Goal: Task Accomplishment & Management: Use online tool/utility

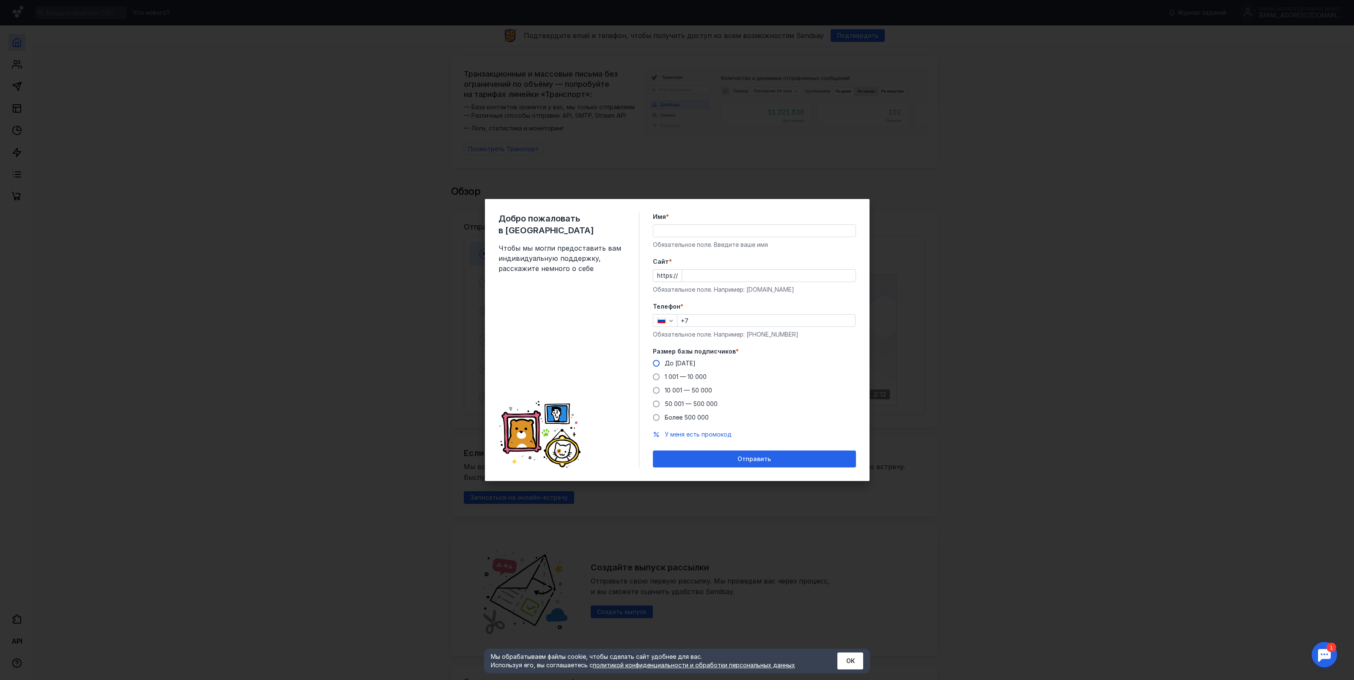
click at [665, 364] on span "До [DATE]" at bounding box center [680, 362] width 31 height 7
click at [0, 0] on input "До [DATE]" at bounding box center [0, 0] width 0 height 0
click at [731, 314] on input "+7" at bounding box center [767, 320] width 178 height 12
click at [729, 317] on input "+7" at bounding box center [767, 320] width 178 height 12
type input "[PHONE_NUMBER]"
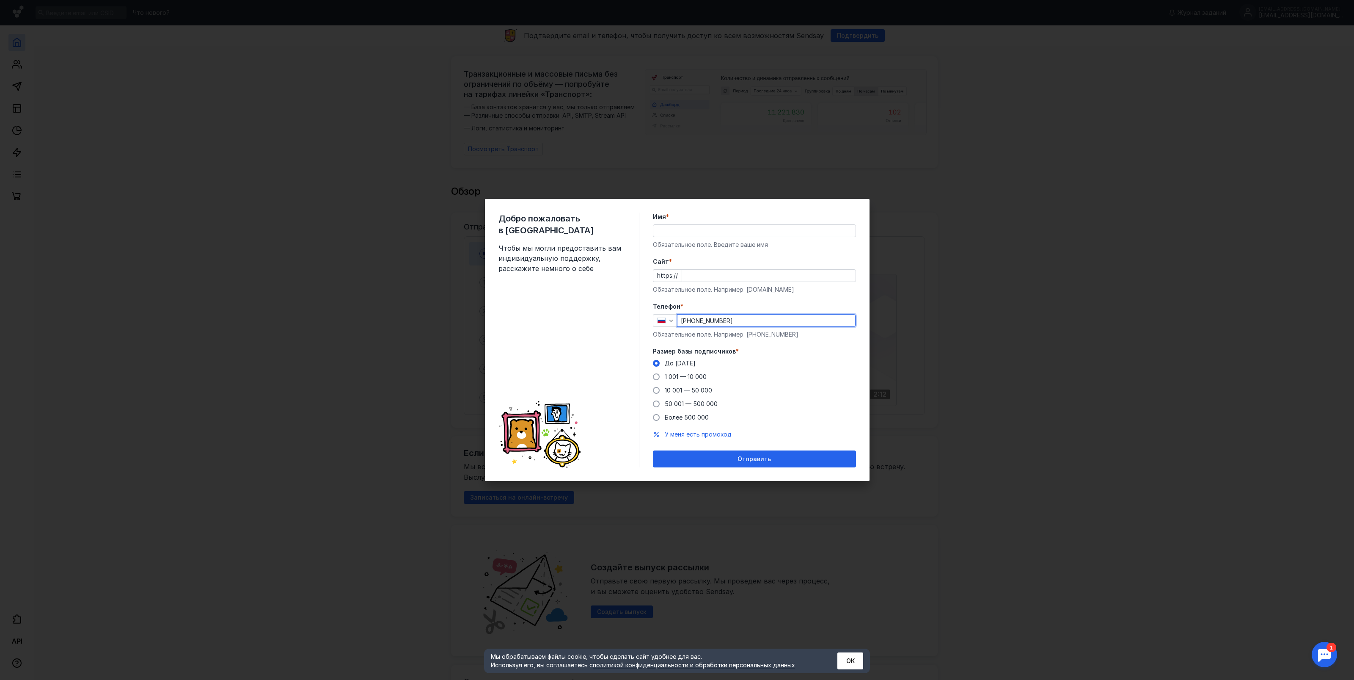
click at [670, 227] on input "Имя *" at bounding box center [754, 231] width 202 height 12
type input "L"
type input "[PERSON_NAME]"
click at [687, 276] on input "Cайт *" at bounding box center [769, 276] width 174 height 12
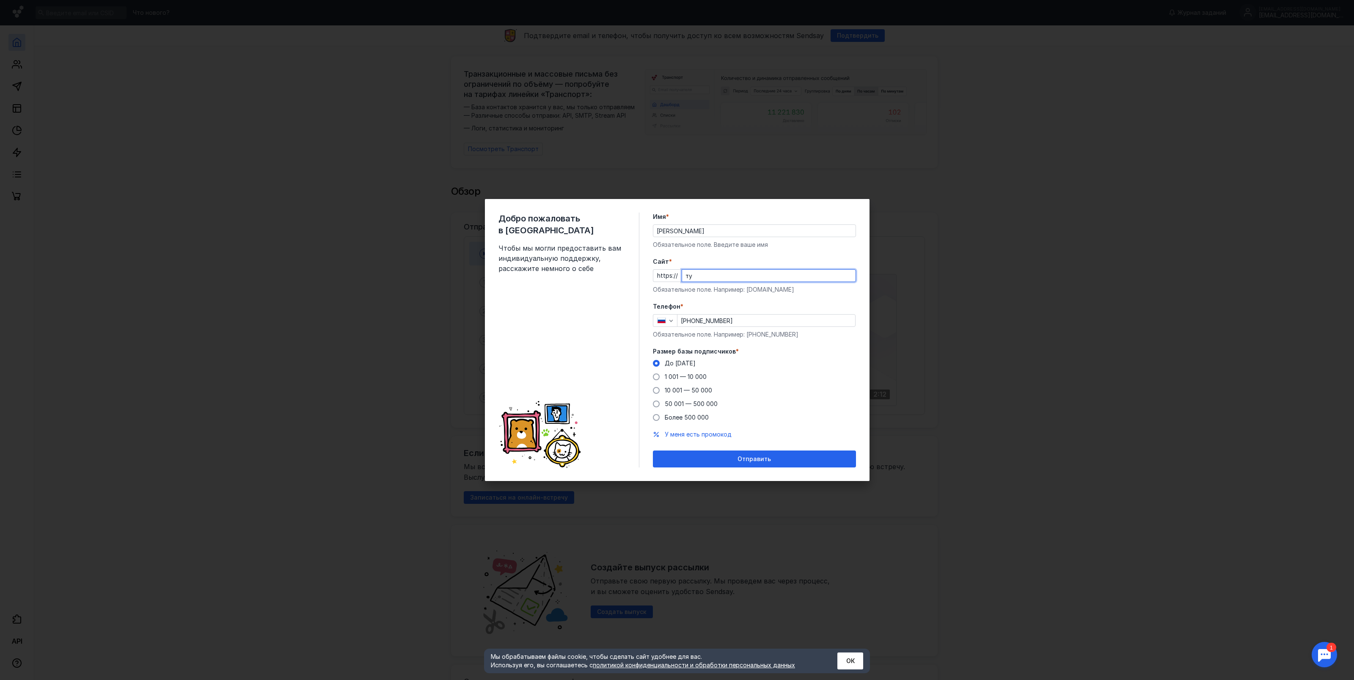
type input "т"
type input "[DOMAIN_NAME]"
click at [741, 457] on span "Отправить" at bounding box center [754, 458] width 33 height 7
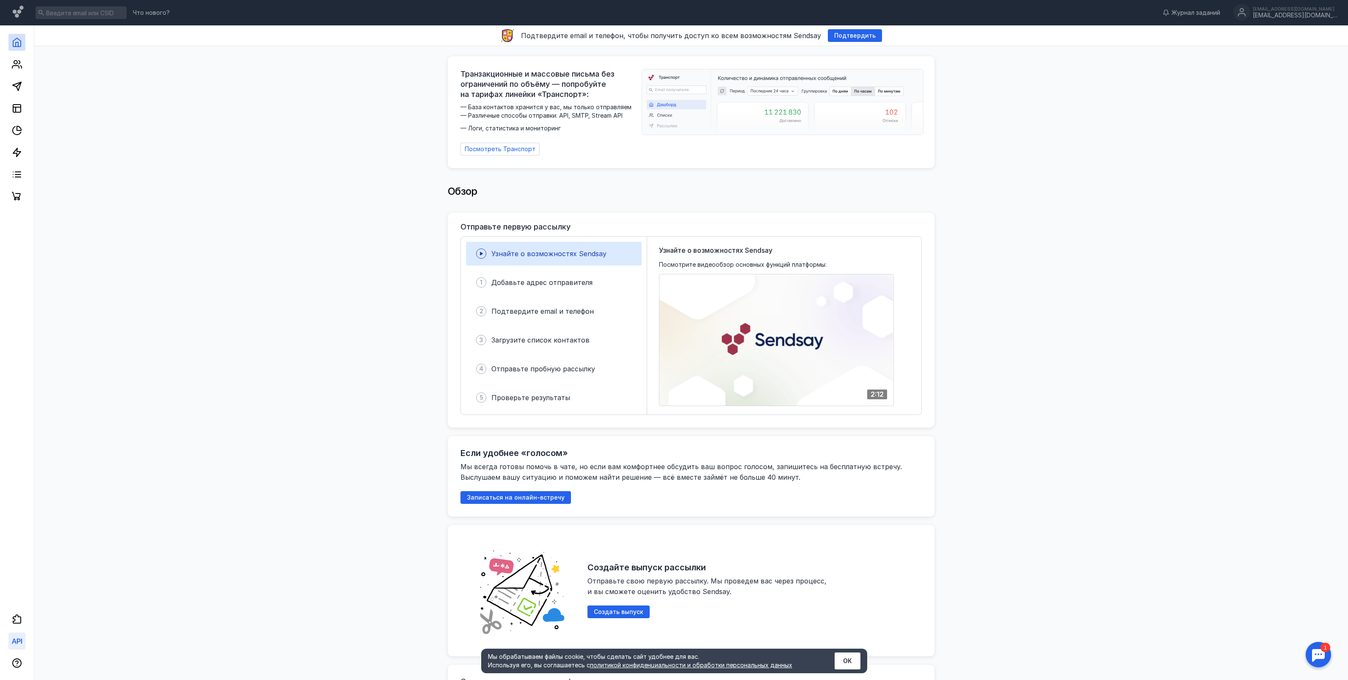
click at [19, 644] on icon at bounding box center [17, 641] width 10 height 10
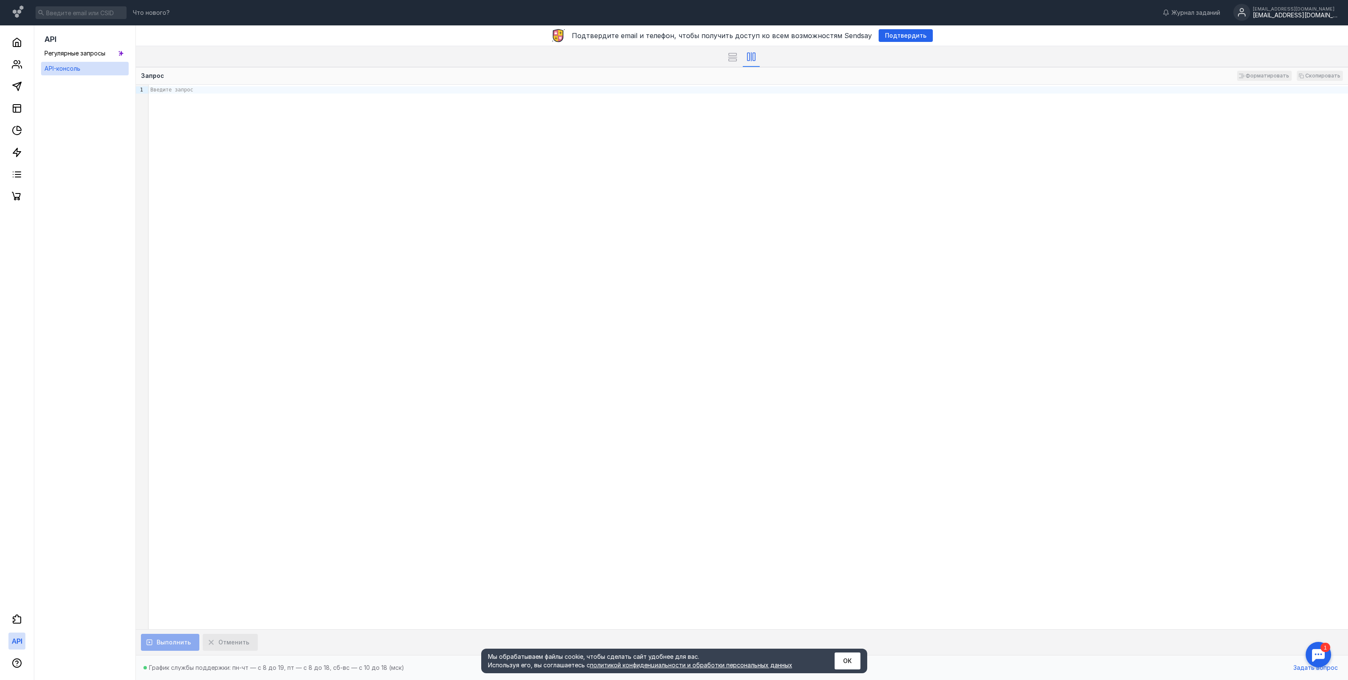
click at [1281, 11] on div "[EMAIL_ADDRESS][DOMAIN_NAME]" at bounding box center [1295, 8] width 85 height 5
click at [1282, 101] on div "Настройки системы" at bounding box center [1299, 99] width 93 height 8
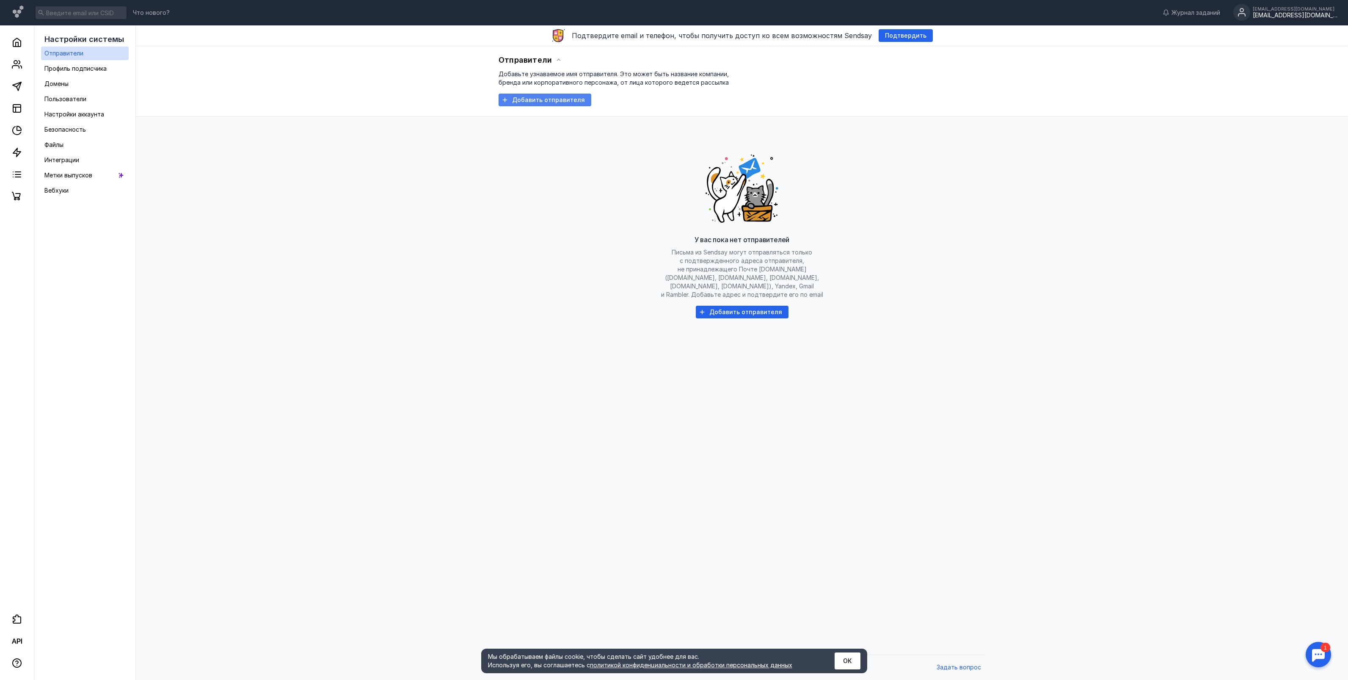
click at [583, 100] on div "Добавить отправителя" at bounding box center [548, 99] width 81 height 7
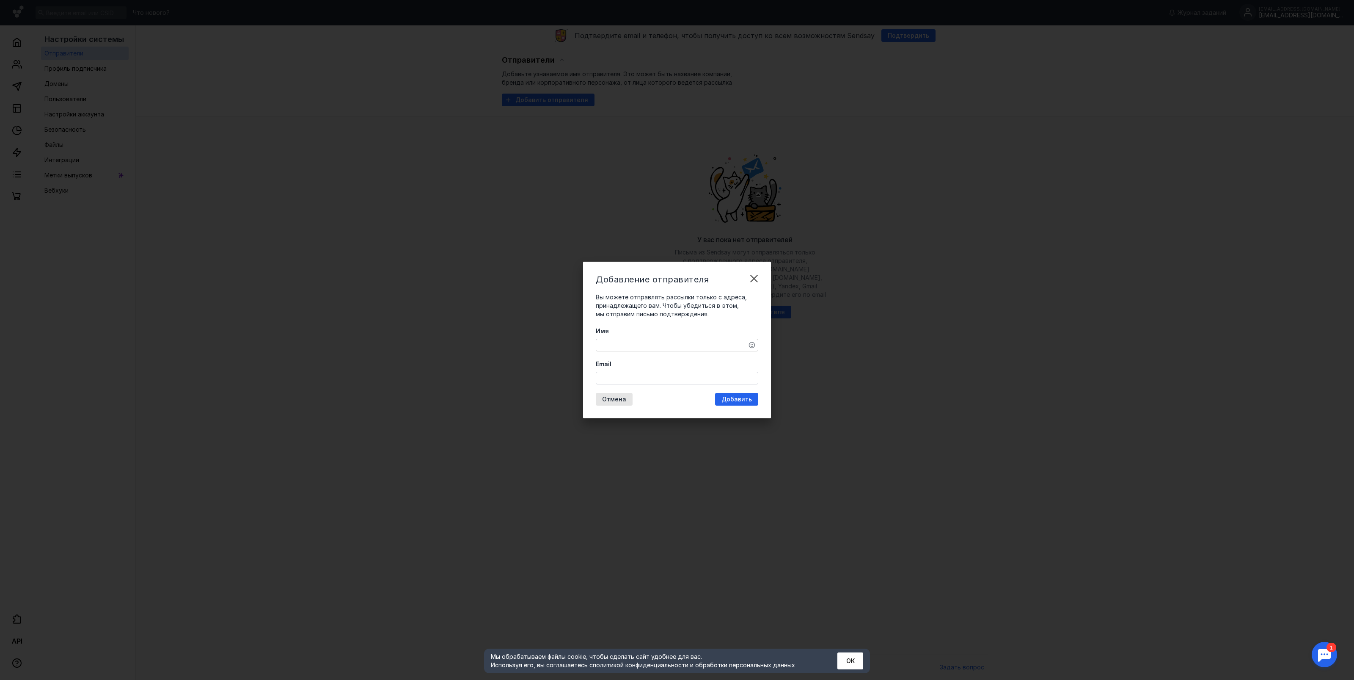
click at [635, 351] on div at bounding box center [677, 345] width 163 height 13
click at [637, 349] on textarea "Имя" at bounding box center [677, 345] width 162 height 12
type textarea "M"
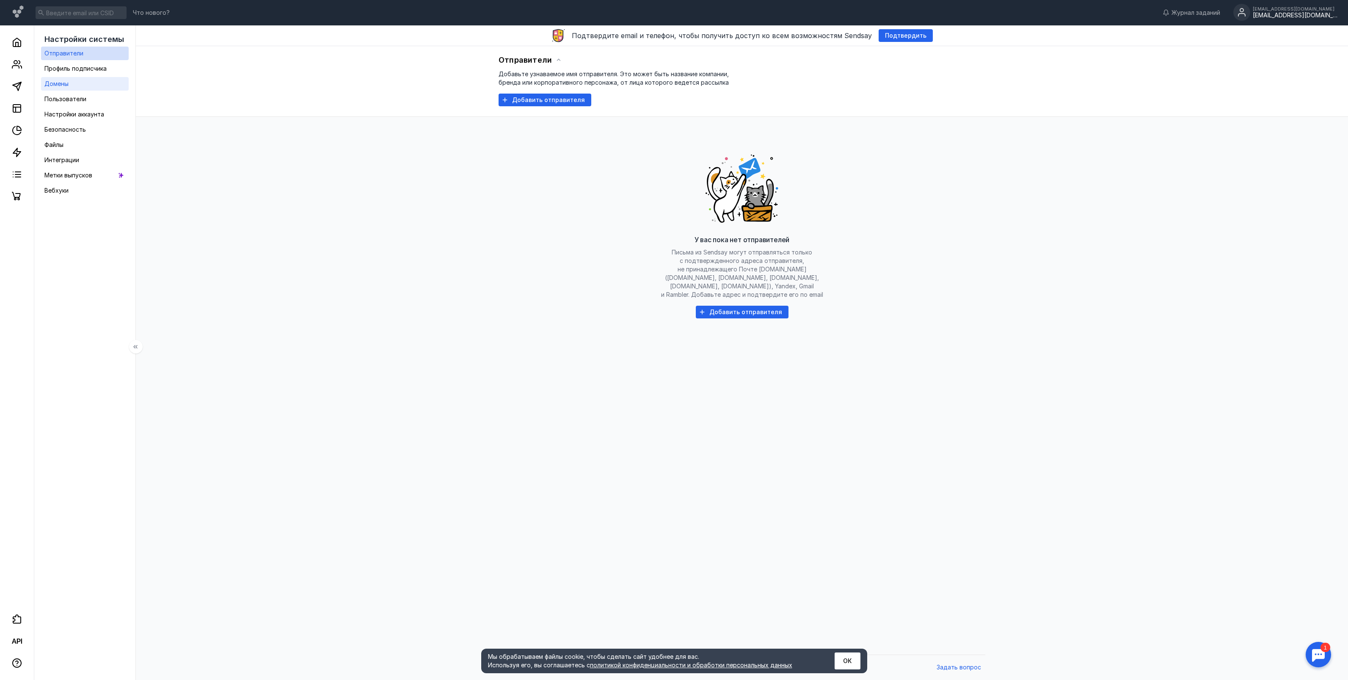
click at [70, 88] on link "Домены" at bounding box center [85, 84] width 88 height 14
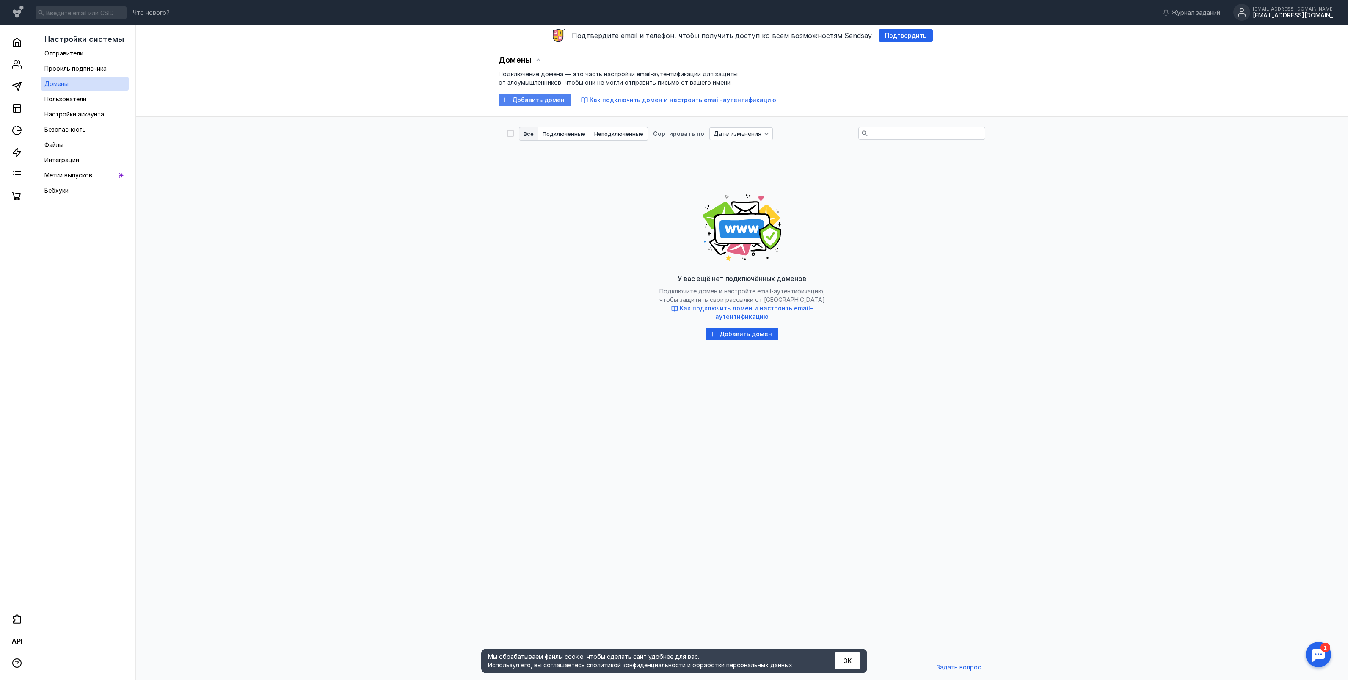
click at [521, 98] on span "Добавить домен" at bounding box center [538, 99] width 52 height 7
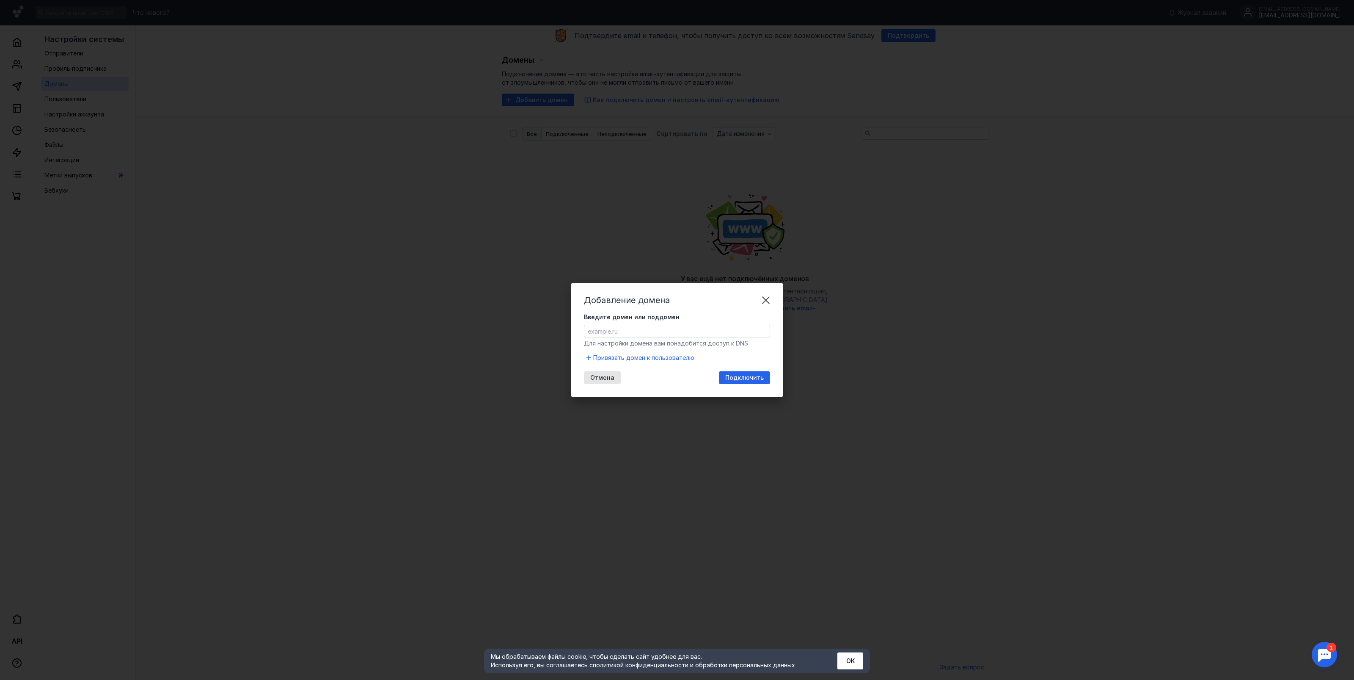
click at [626, 337] on div at bounding box center [677, 331] width 186 height 13
click at [629, 331] on input "Введите домен или поддомен" at bounding box center [676, 331] width 185 height 12
type input "[DOMAIN_NAME]"
click at [753, 378] on span "Подключить" at bounding box center [744, 377] width 39 height 7
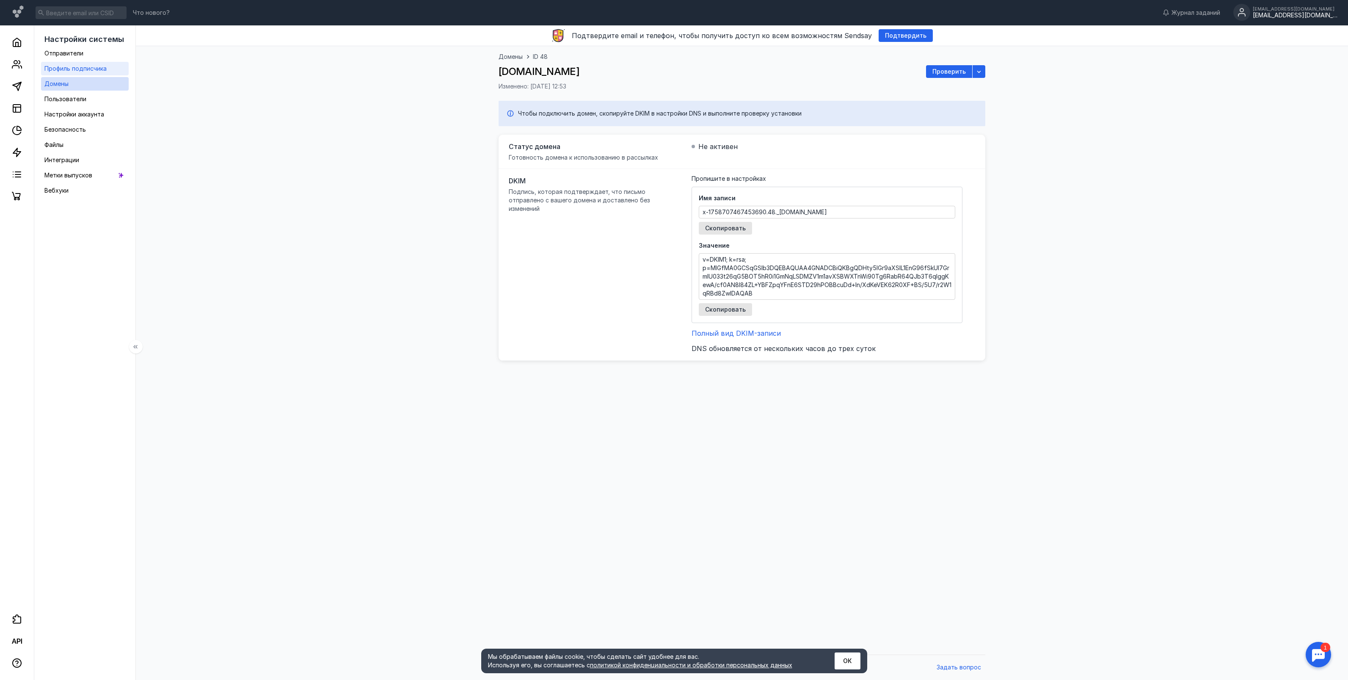
click at [88, 73] on div "Профиль подписчика" at bounding box center [75, 68] width 62 height 10
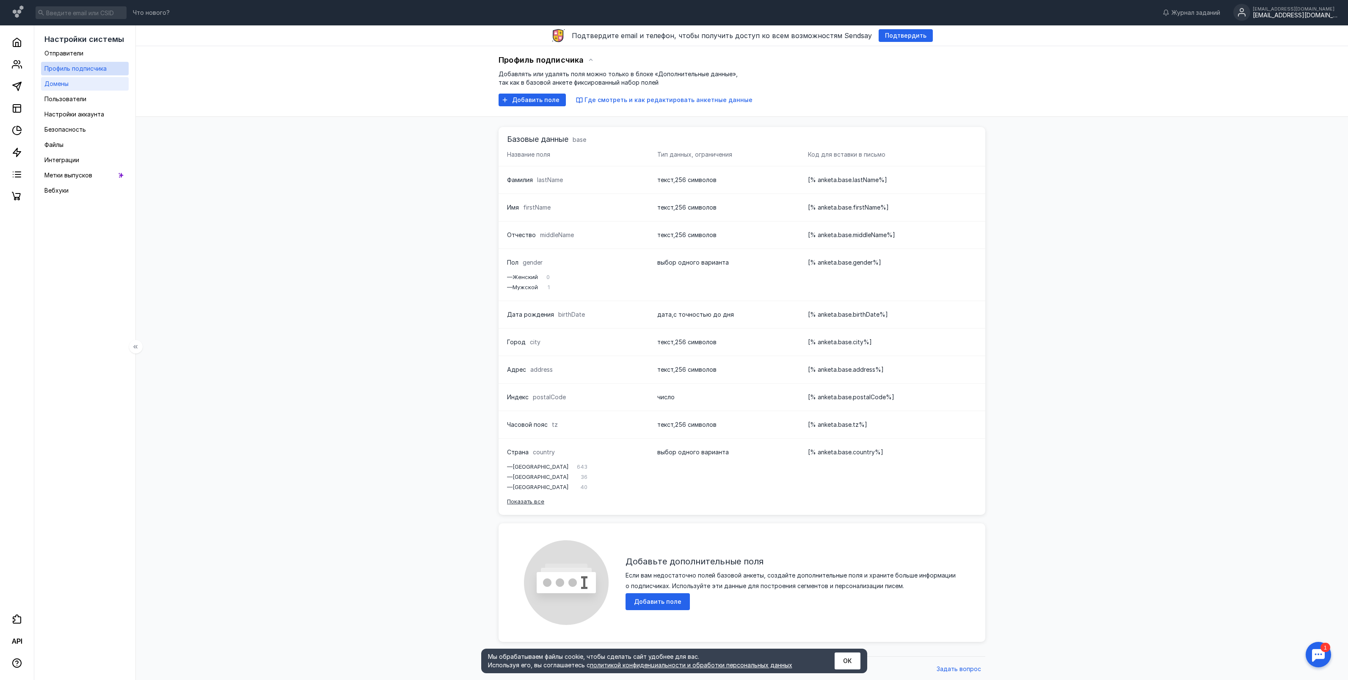
click at [83, 80] on link "Домены" at bounding box center [85, 84] width 88 height 14
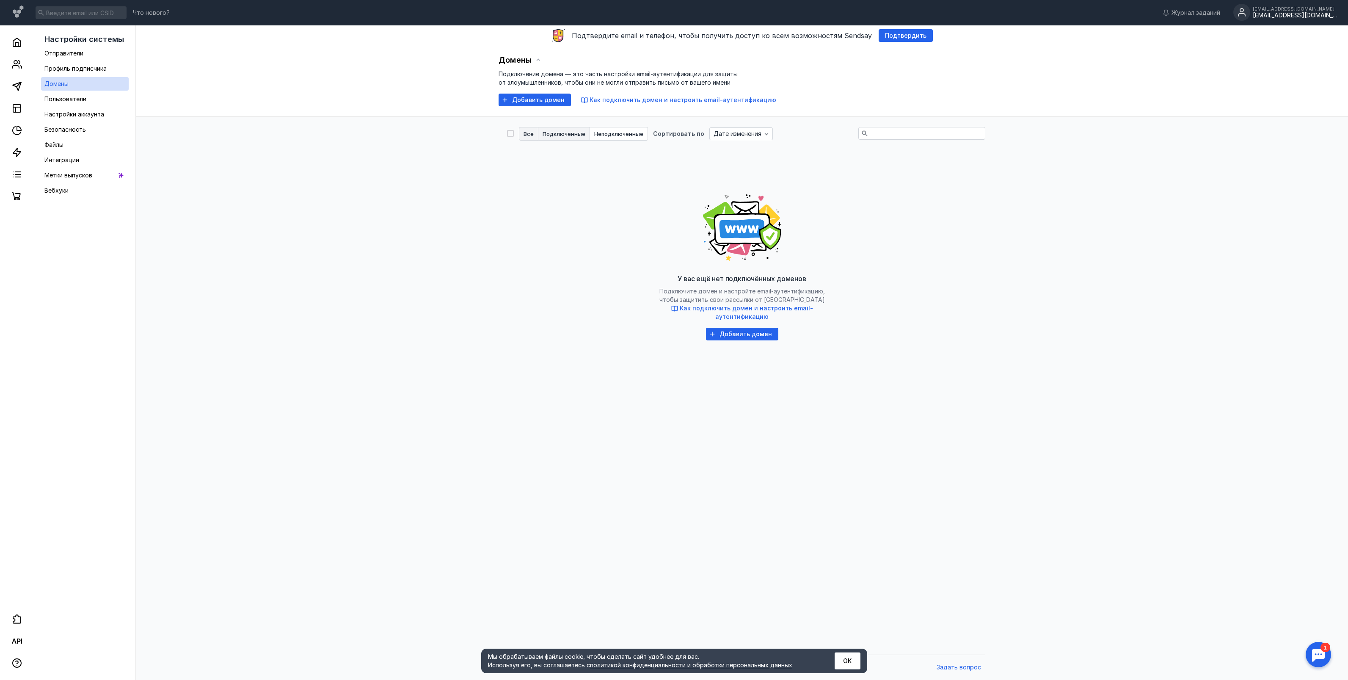
click at [565, 136] on span "Подключенные" at bounding box center [564, 134] width 43 height 6
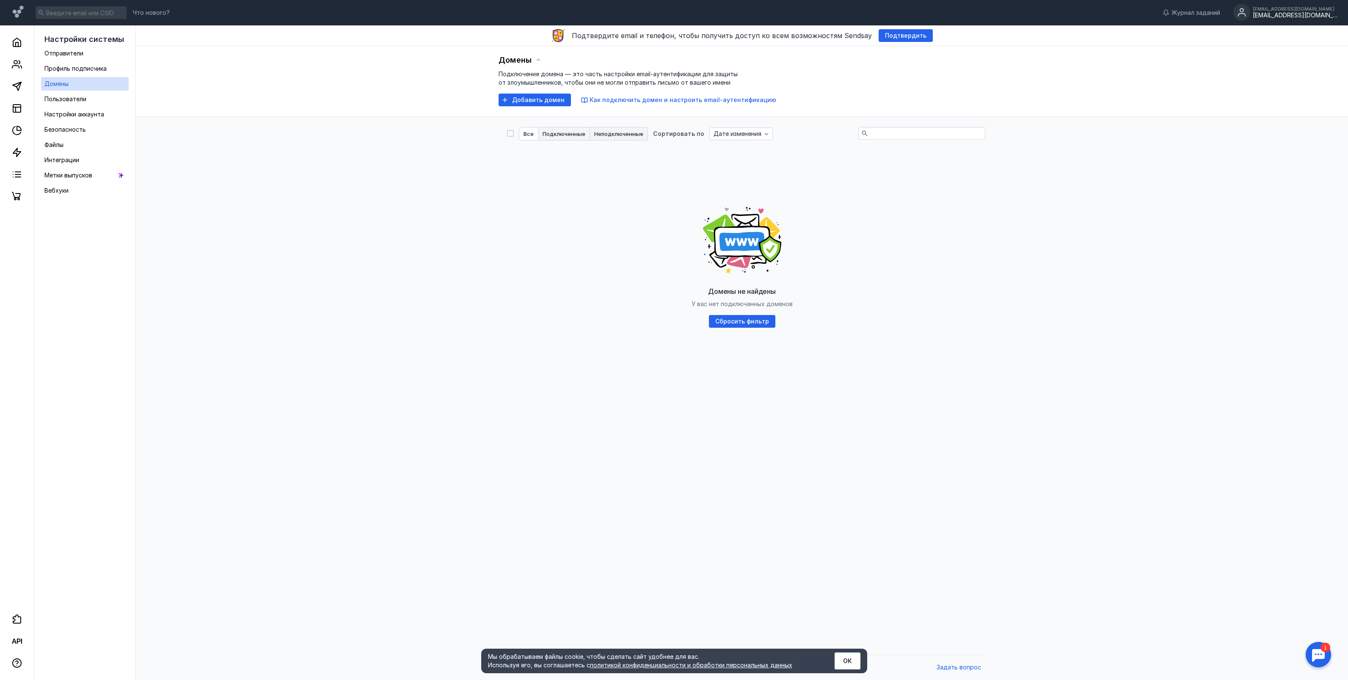
click at [616, 134] on span "Неподключенные" at bounding box center [618, 134] width 49 height 6
click at [529, 163] on link "[DOMAIN_NAME]" at bounding box center [547, 161] width 56 height 9
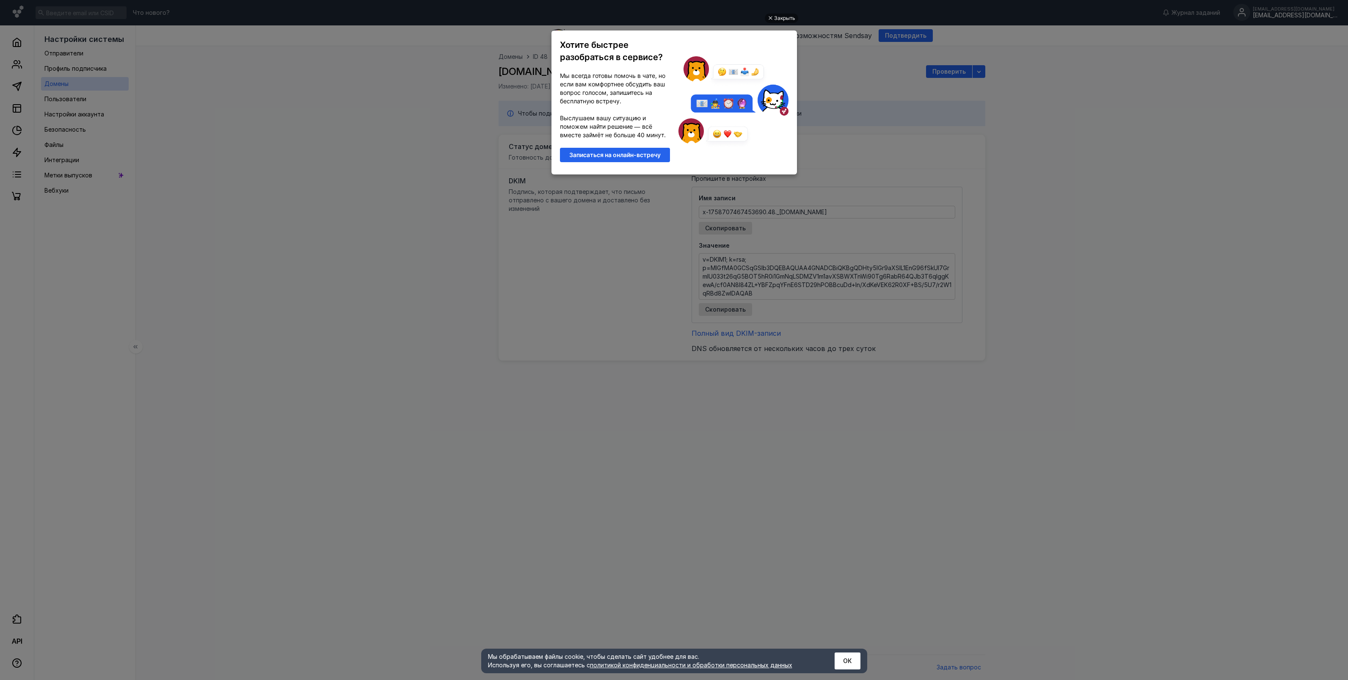
click at [1073, 102] on ul "Закрыть Хотите быстрее разобраться в сервисе? Мы всегда готовы помочь в чате, н…" at bounding box center [674, 341] width 1348 height 680
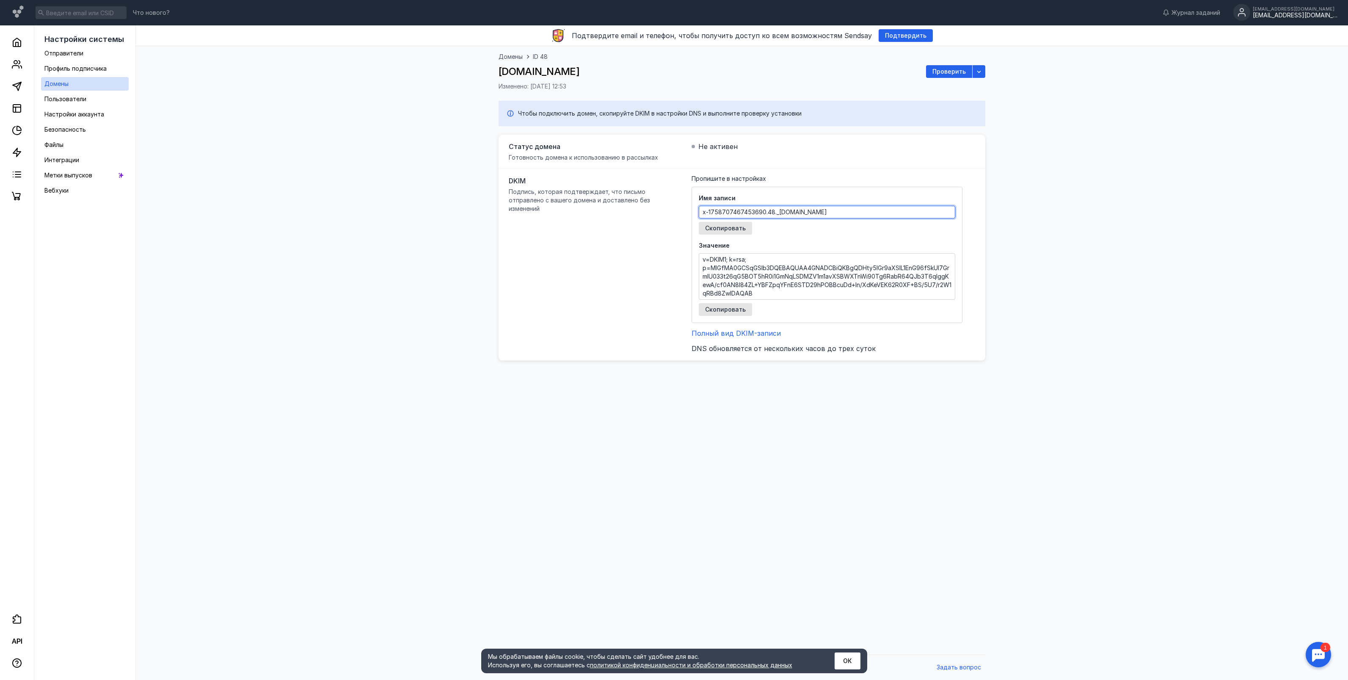
drag, startPoint x: 808, startPoint y: 212, endPoint x: 678, endPoint y: 214, distance: 129.5
click at [678, 214] on div "DKIM Подпись, которая подтверждает, что письмо отправлено с вашего домена и дос…" at bounding box center [742, 265] width 487 height 192
click at [840, 219] on div "Имя записи x-1758707467453690.48._[DOMAIN_NAME] Скопировать" at bounding box center [827, 214] width 256 height 41
drag, startPoint x: 807, startPoint y: 212, endPoint x: 659, endPoint y: 211, distance: 147.7
click at [659, 211] on div "DKIM Подпись, которая подтверждает, что письмо отправлено с вашего домена и дос…" at bounding box center [742, 265] width 487 height 192
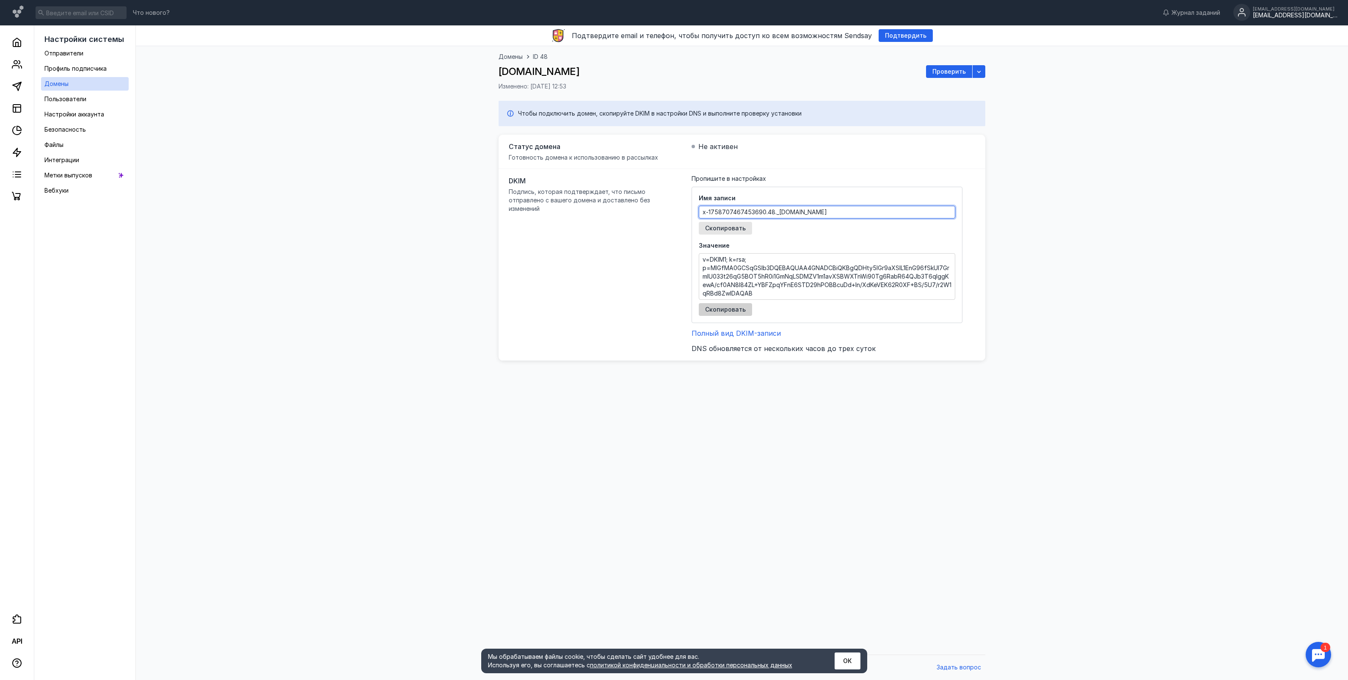
click at [728, 308] on span "Скопировать" at bounding box center [725, 309] width 41 height 7
click at [944, 71] on span "Проверить" at bounding box center [948, 71] width 33 height 7
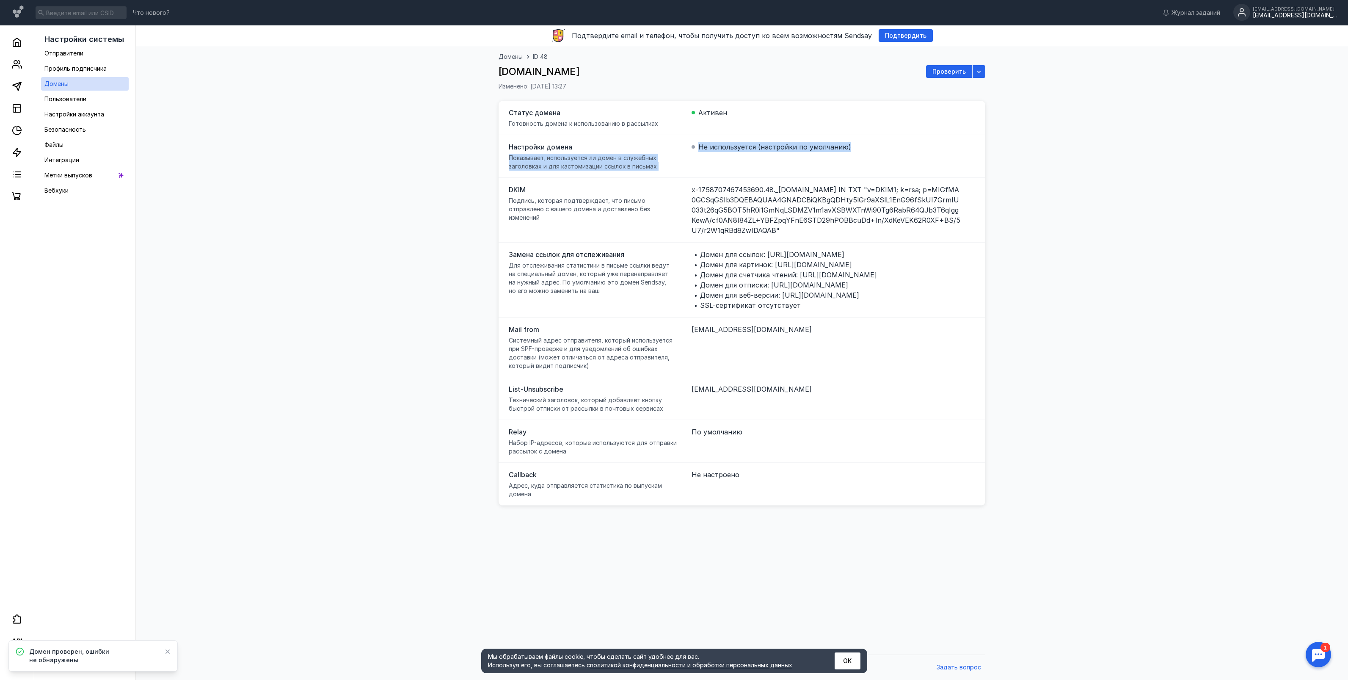
drag, startPoint x: 858, startPoint y: 145, endPoint x: 683, endPoint y: 151, distance: 175.3
click at [683, 151] on div "Настройки домена Показывает, используется ли домен в служебных заголовках и для…" at bounding box center [742, 156] width 487 height 43
click at [675, 156] on span "Показывает, используется ли домен в служебных заголовках и для кастомизации ссы…" at bounding box center [593, 162] width 169 height 17
drag, startPoint x: 689, startPoint y: 186, endPoint x: 801, endPoint y: 228, distance: 119.1
click at [801, 228] on div "DKIM Подпись, которая подтверждает, что письмо отправлено с вашего домена и дос…" at bounding box center [742, 210] width 487 height 65
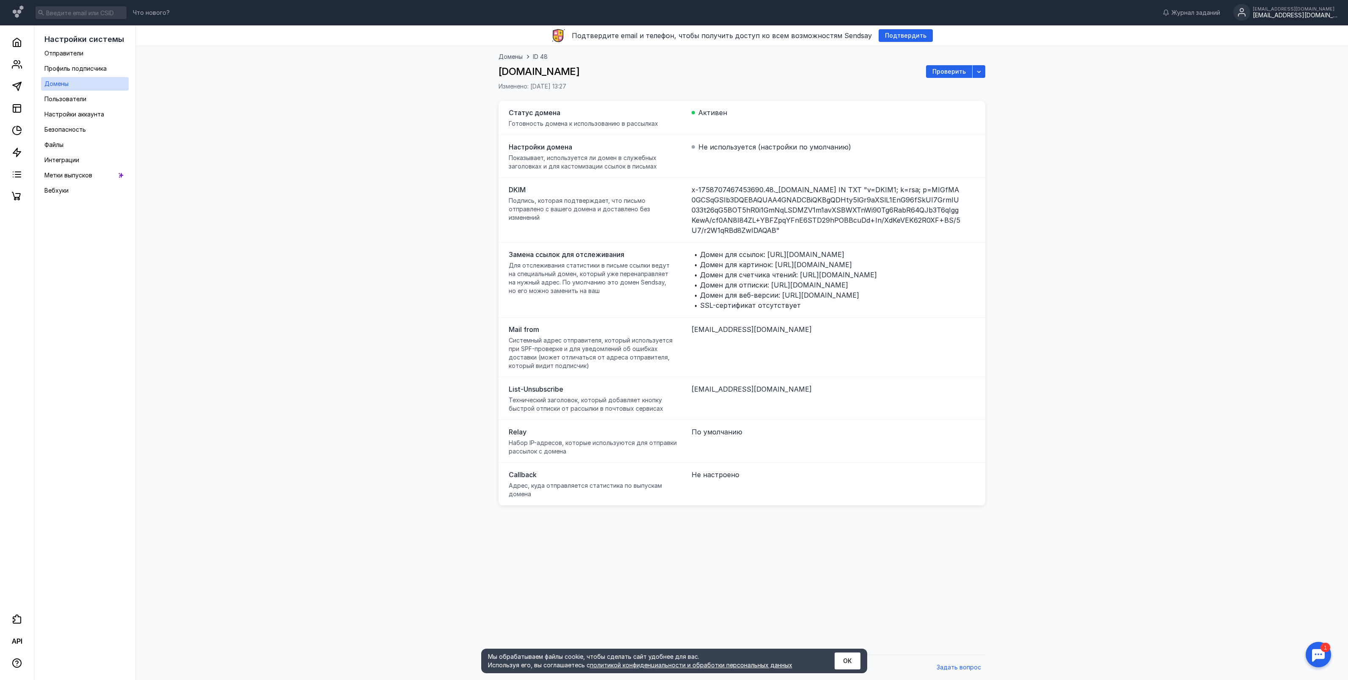
click at [794, 228] on span "x-1758707467453690.48._[DOMAIN_NAME] IN TXT "v=DKIM1; k=rsa; p=MIGfMA0GCSqGSIb3…" at bounding box center [827, 210] width 271 height 51
click at [76, 85] on link "Домены" at bounding box center [85, 84] width 88 height 14
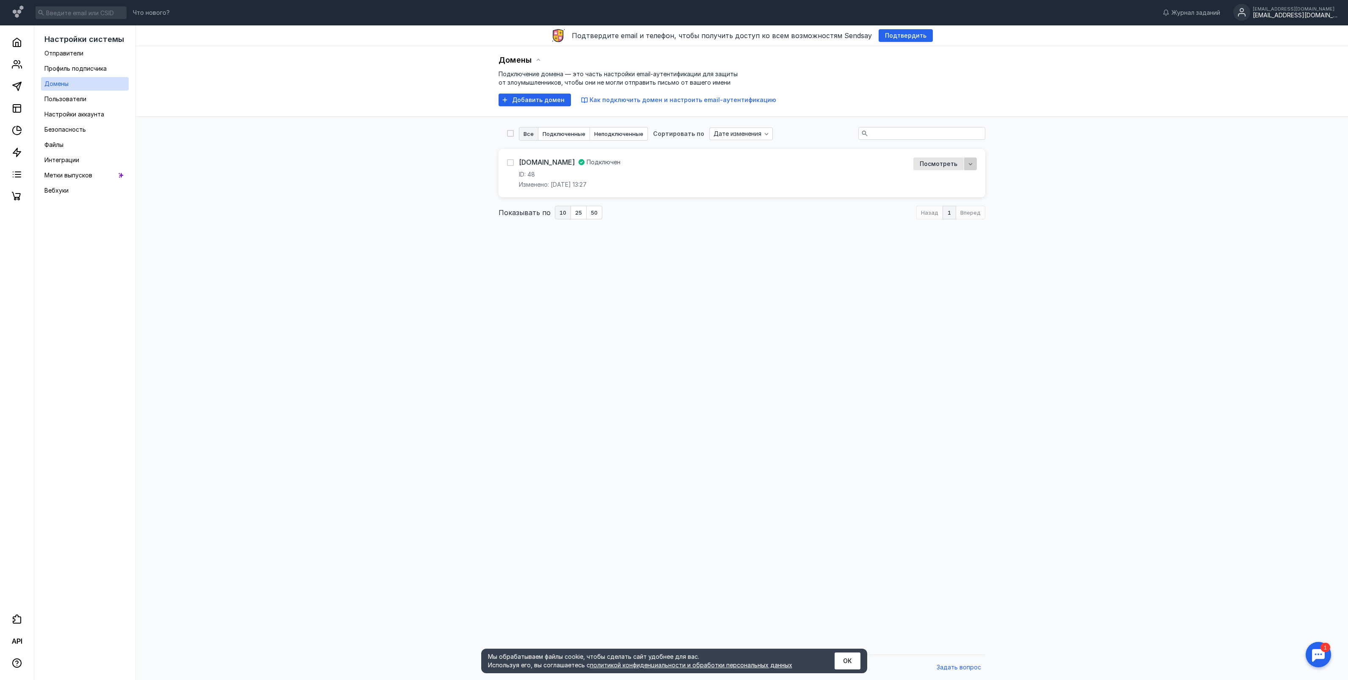
click at [973, 161] on icon "button" at bounding box center [970, 163] width 7 height 7
click at [945, 180] on span "по умолчанию" at bounding box center [948, 180] width 42 height 8
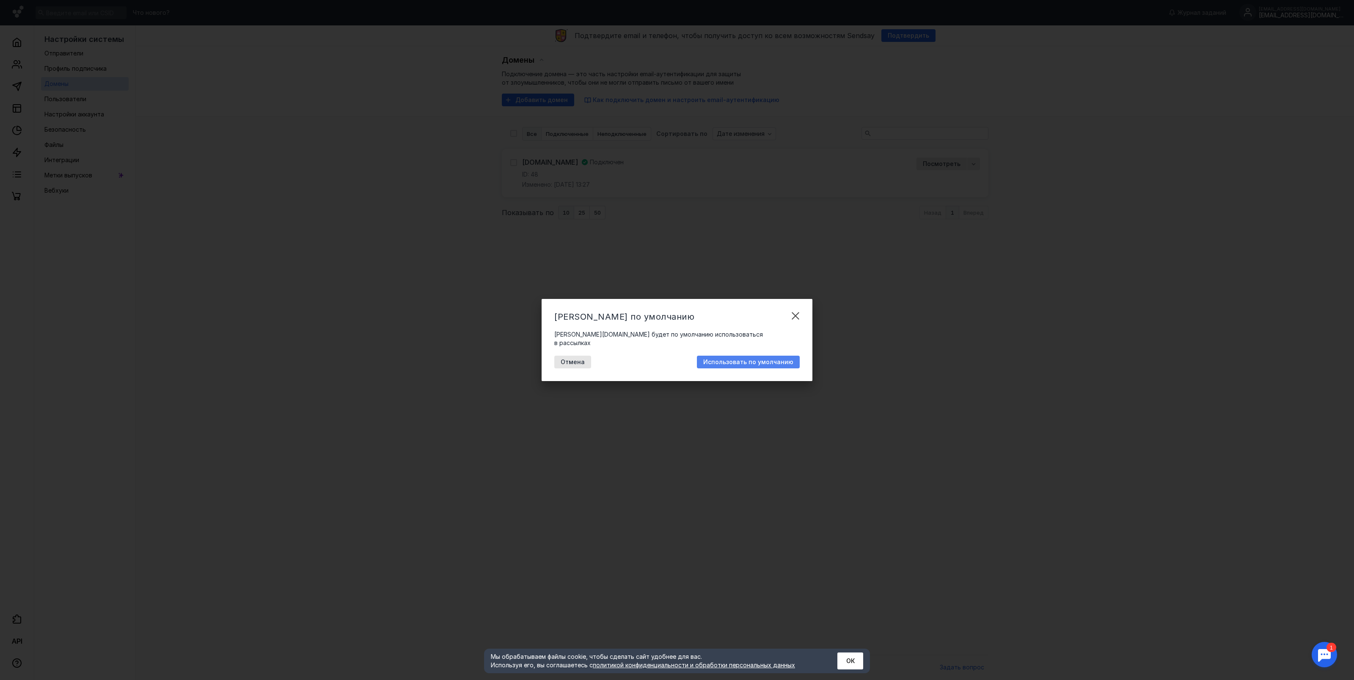
click at [724, 361] on span "Использовать по умолчанию" at bounding box center [748, 361] width 90 height 7
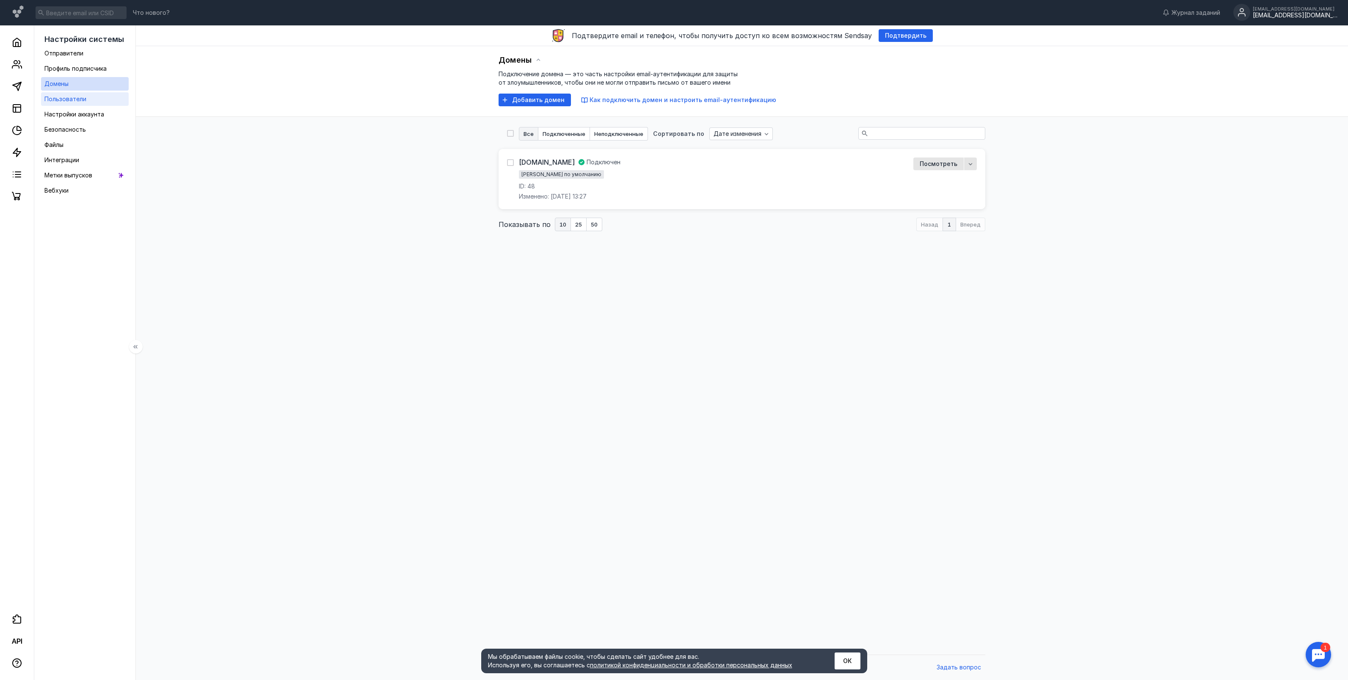
click at [80, 100] on span "Пользователи" at bounding box center [65, 98] width 42 height 7
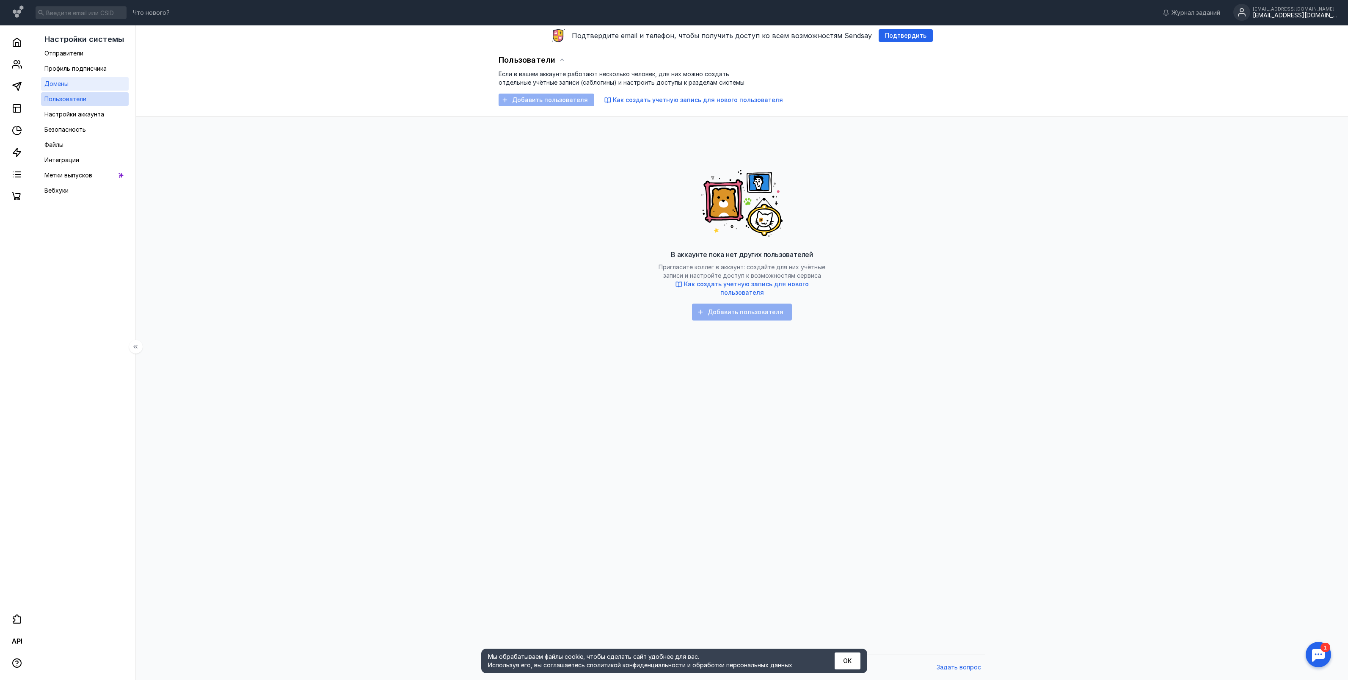
click at [82, 82] on link "Домены" at bounding box center [85, 84] width 88 height 14
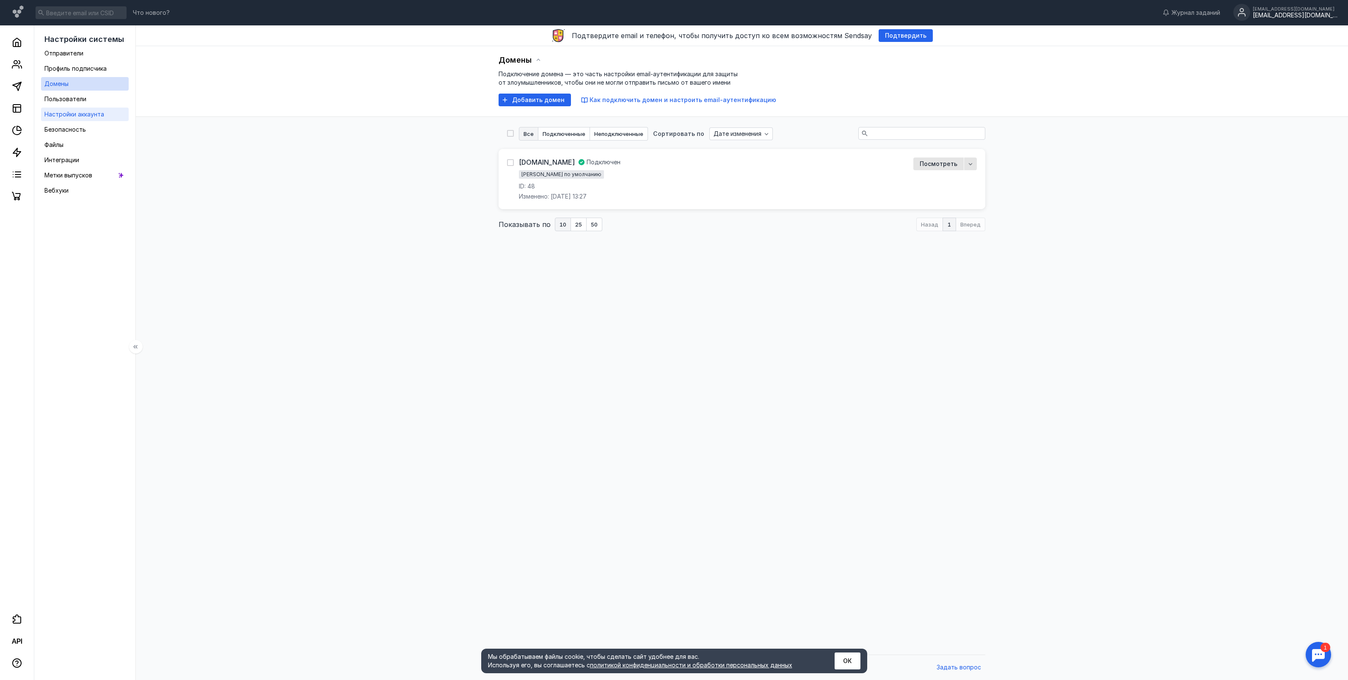
click at [74, 115] on span "Настройки аккаунта" at bounding box center [74, 113] width 60 height 7
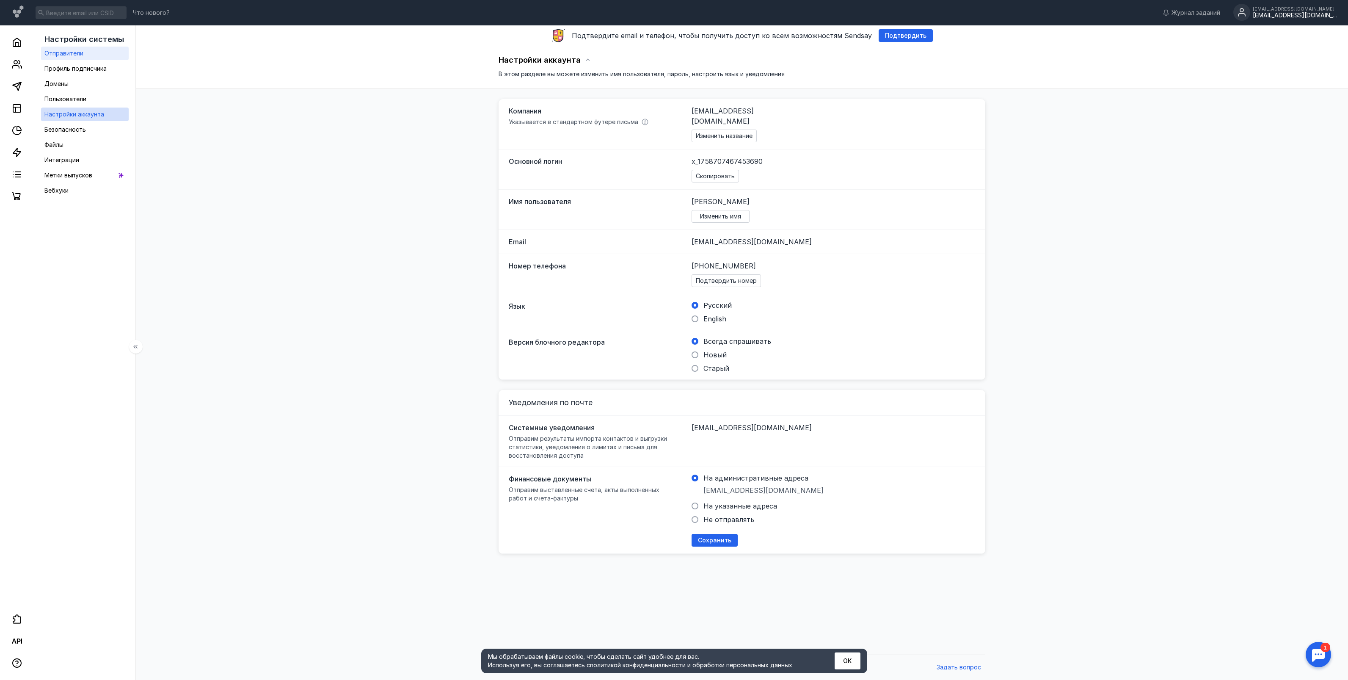
click at [77, 54] on span "Отправители" at bounding box center [63, 53] width 39 height 7
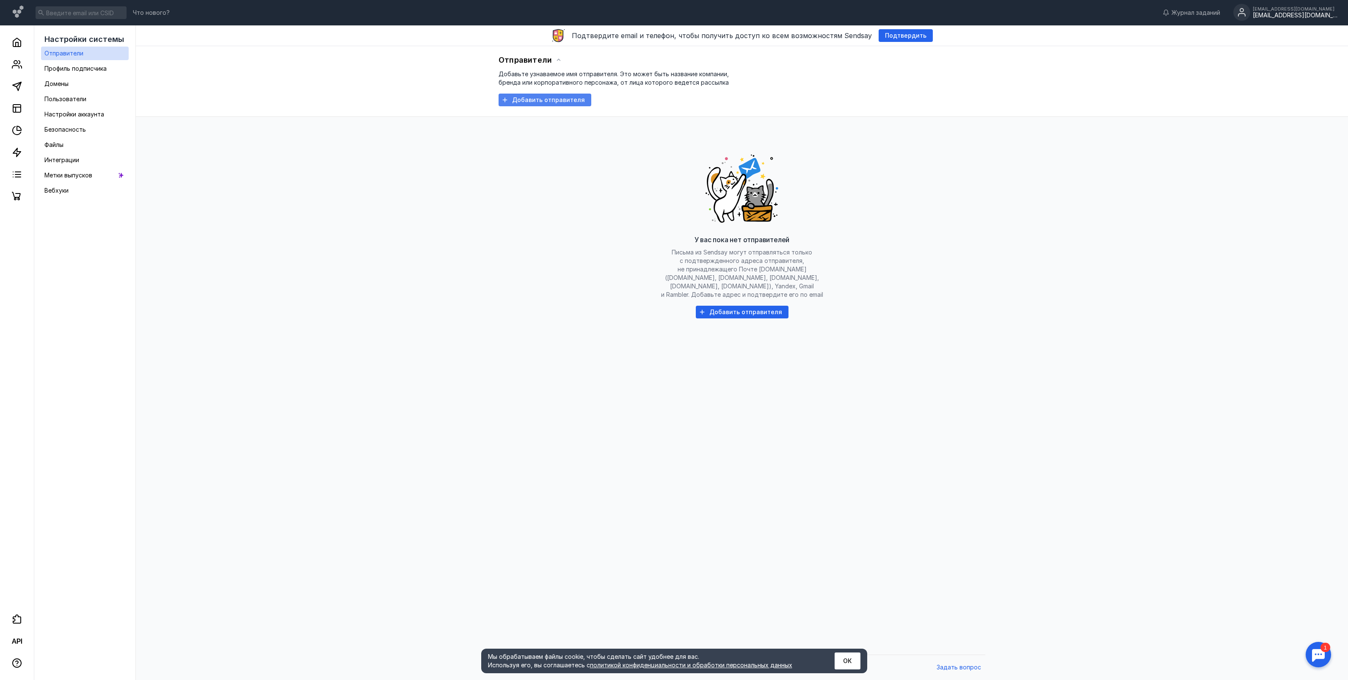
click at [550, 96] on div "Добавить отправителя" at bounding box center [545, 100] width 93 height 13
click at [76, 65] on span "Профиль подписчика" at bounding box center [75, 68] width 62 height 7
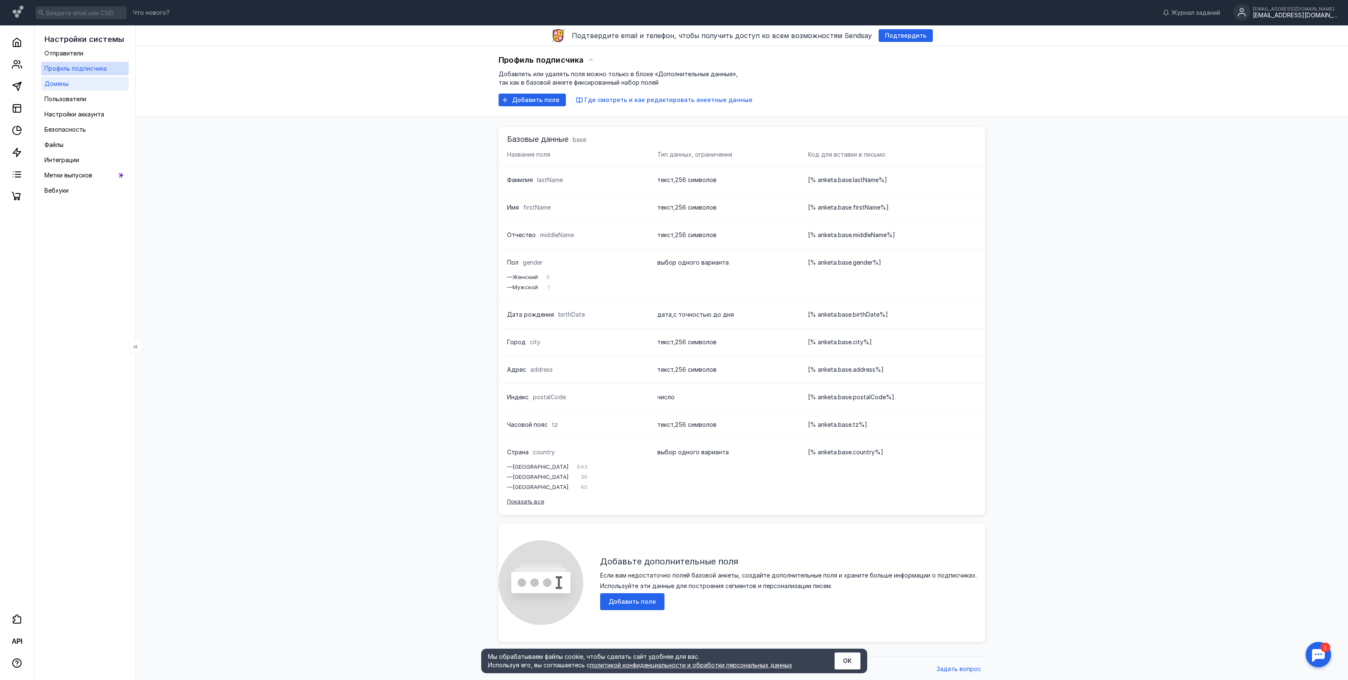
click at [74, 86] on link "Домены" at bounding box center [85, 84] width 88 height 14
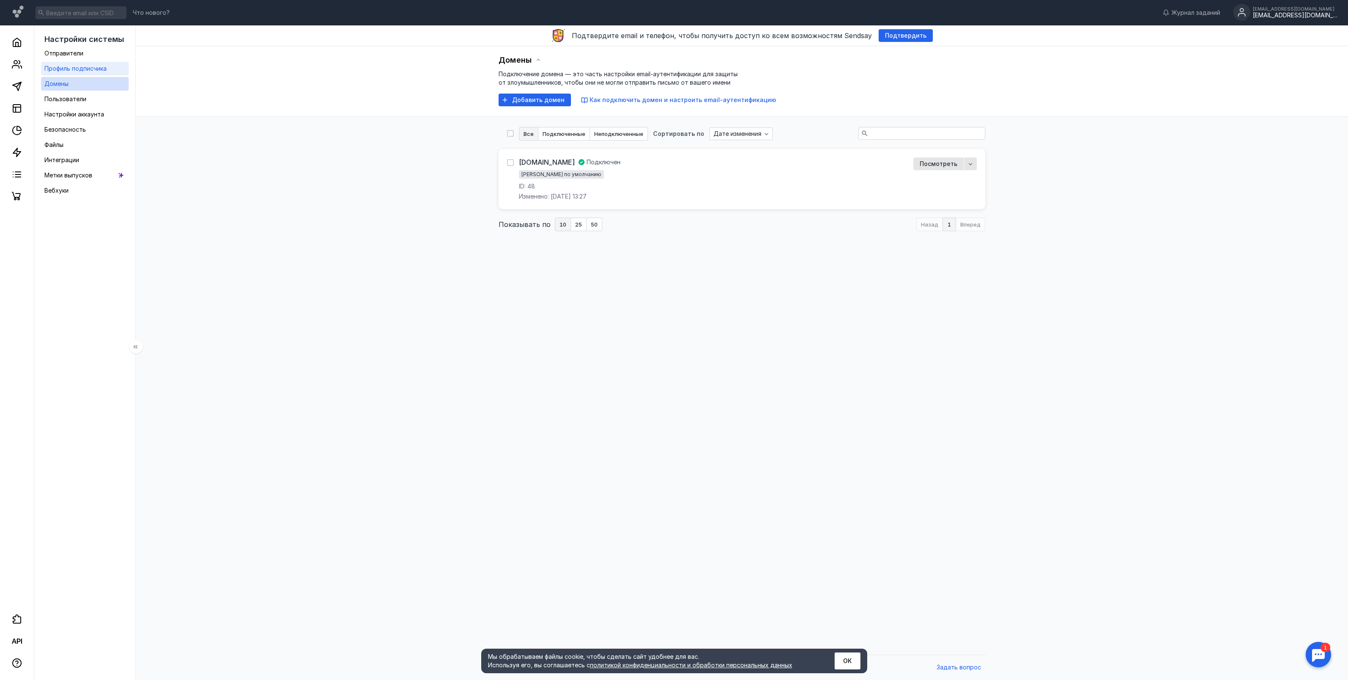
click at [82, 63] on div "Профиль подписчика" at bounding box center [75, 68] width 62 height 10
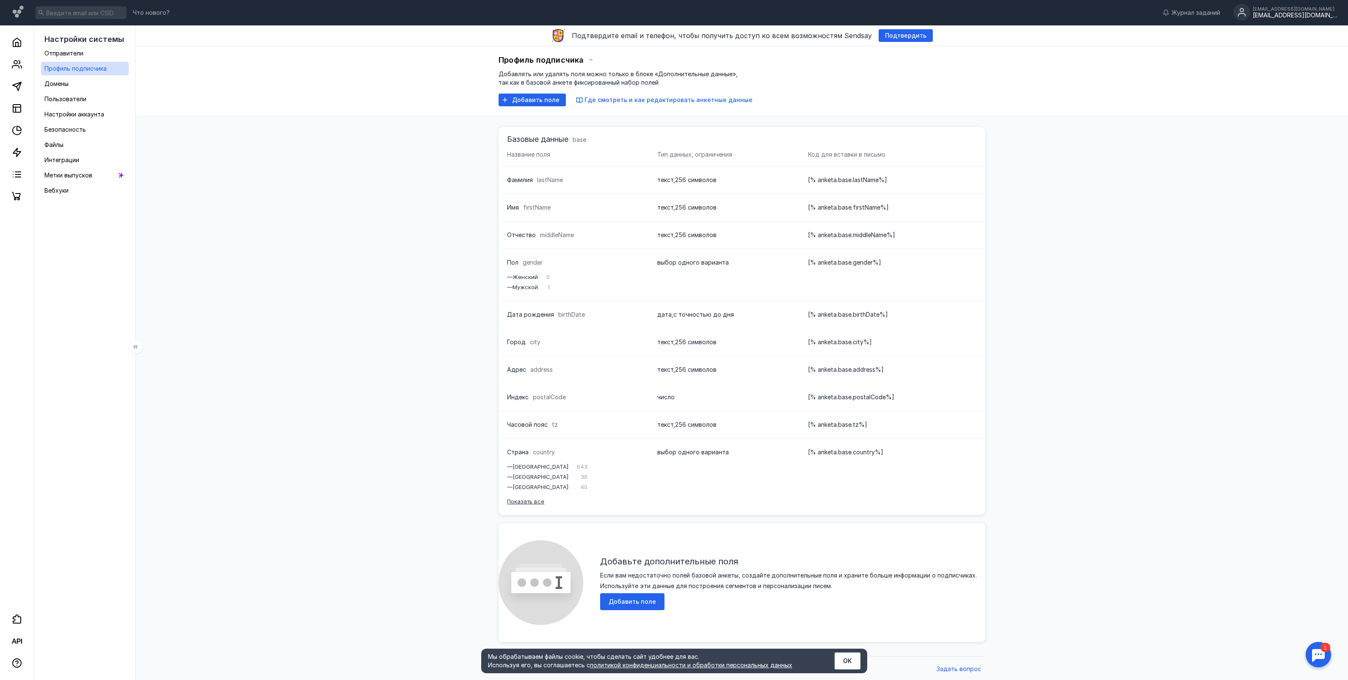
click at [83, 91] on ul "Отправители Профиль подписчика Домены Пользователи Настройки аккаунта Безопасно…" at bounding box center [85, 122] width 88 height 151
click at [678, 100] on span "Где смотреть и как редактировать анкетные данные" at bounding box center [668, 99] width 168 height 7
click at [18, 84] on icon at bounding box center [17, 86] width 10 height 10
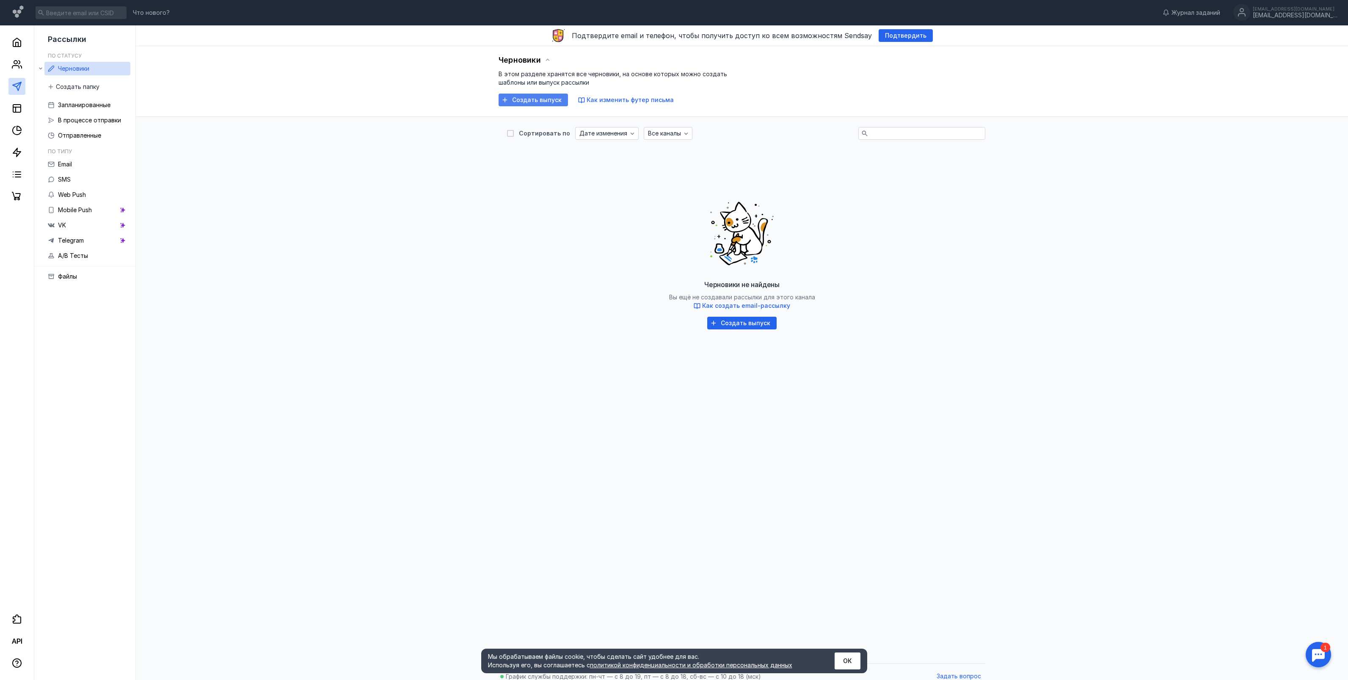
click at [540, 97] on span "Создать выпуск" at bounding box center [537, 99] width 50 height 7
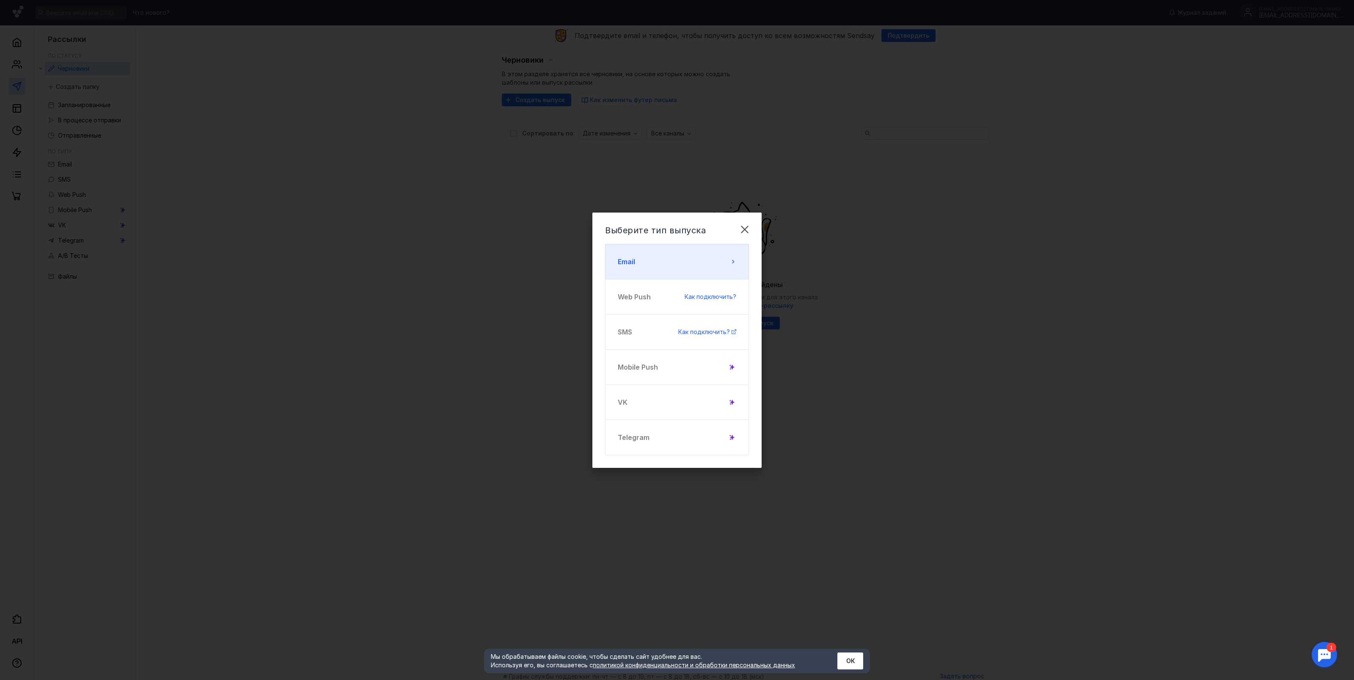
click at [664, 264] on button "Email" at bounding box center [677, 262] width 144 height 36
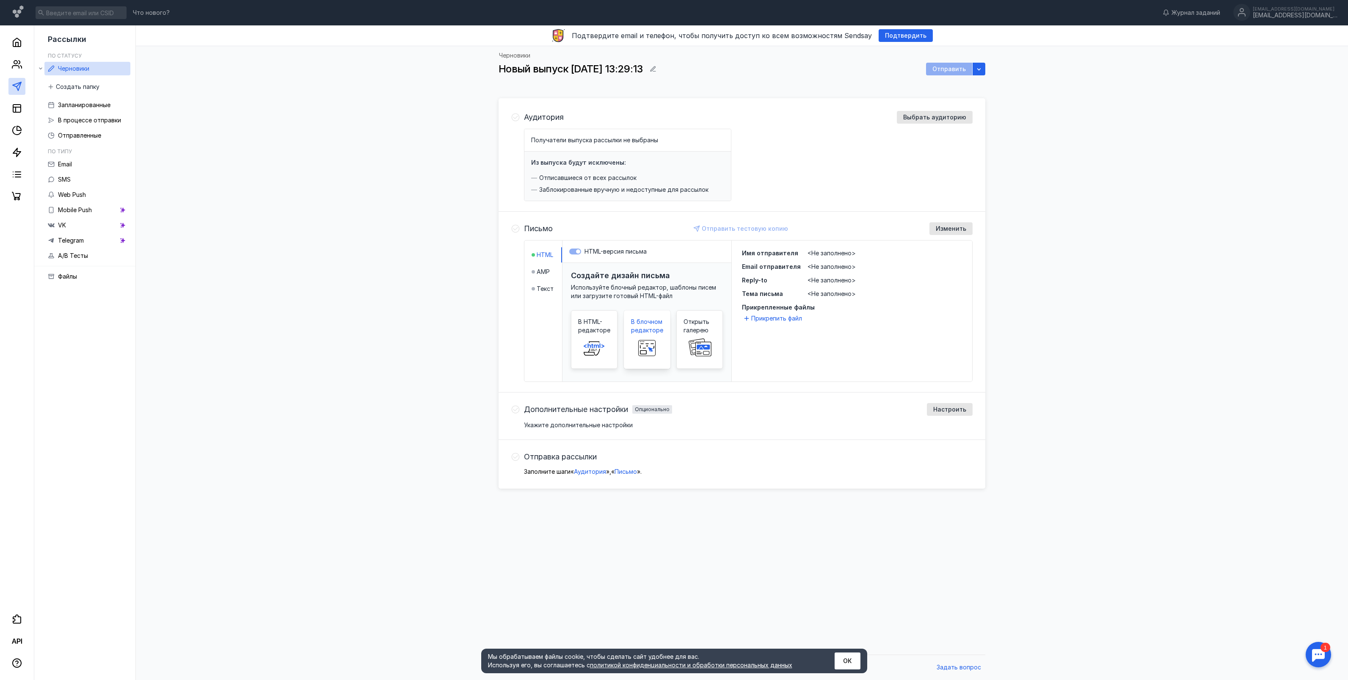
click at [654, 331] on span "В блочном редакторе" at bounding box center [647, 325] width 32 height 17
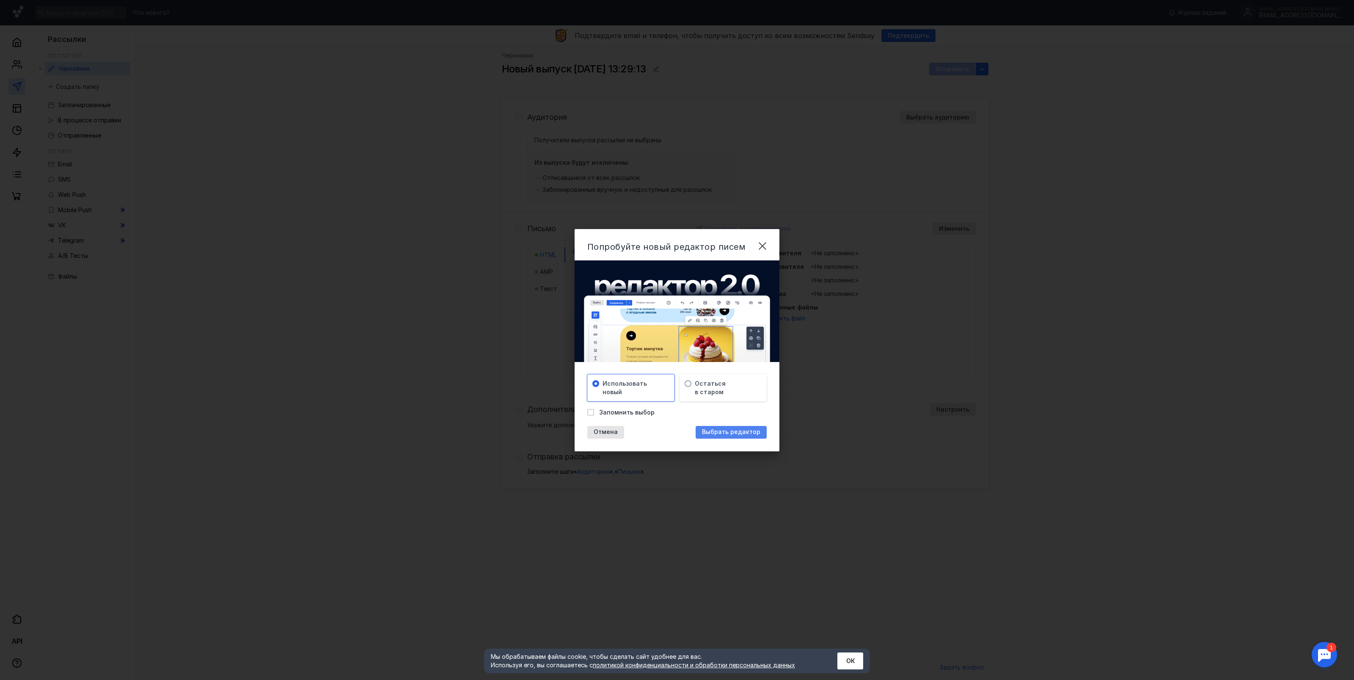
click at [735, 434] on span "Выбрать редактор" at bounding box center [731, 431] width 58 height 7
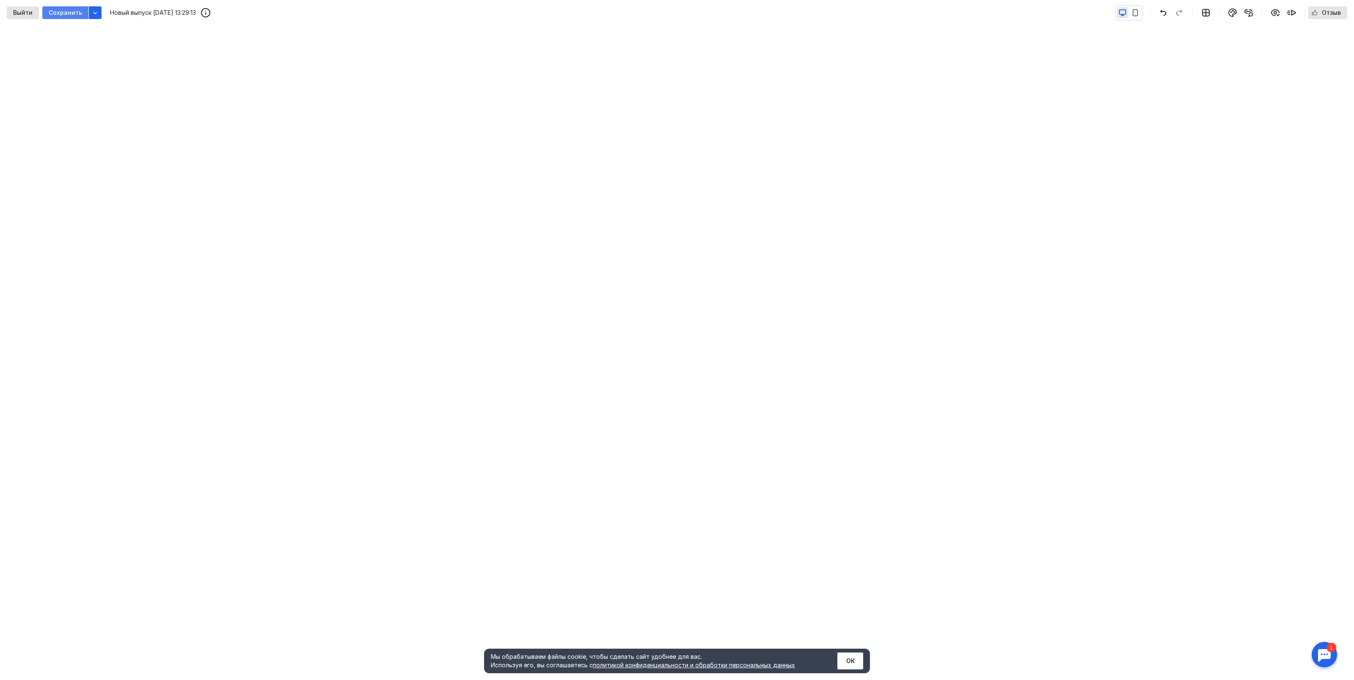
click at [60, 12] on span "Сохранить" at bounding box center [65, 12] width 33 height 7
click at [94, 12] on icon "button" at bounding box center [96, 13] width 4 height 2
click at [14, 14] on span "Выйти" at bounding box center [22, 12] width 19 height 7
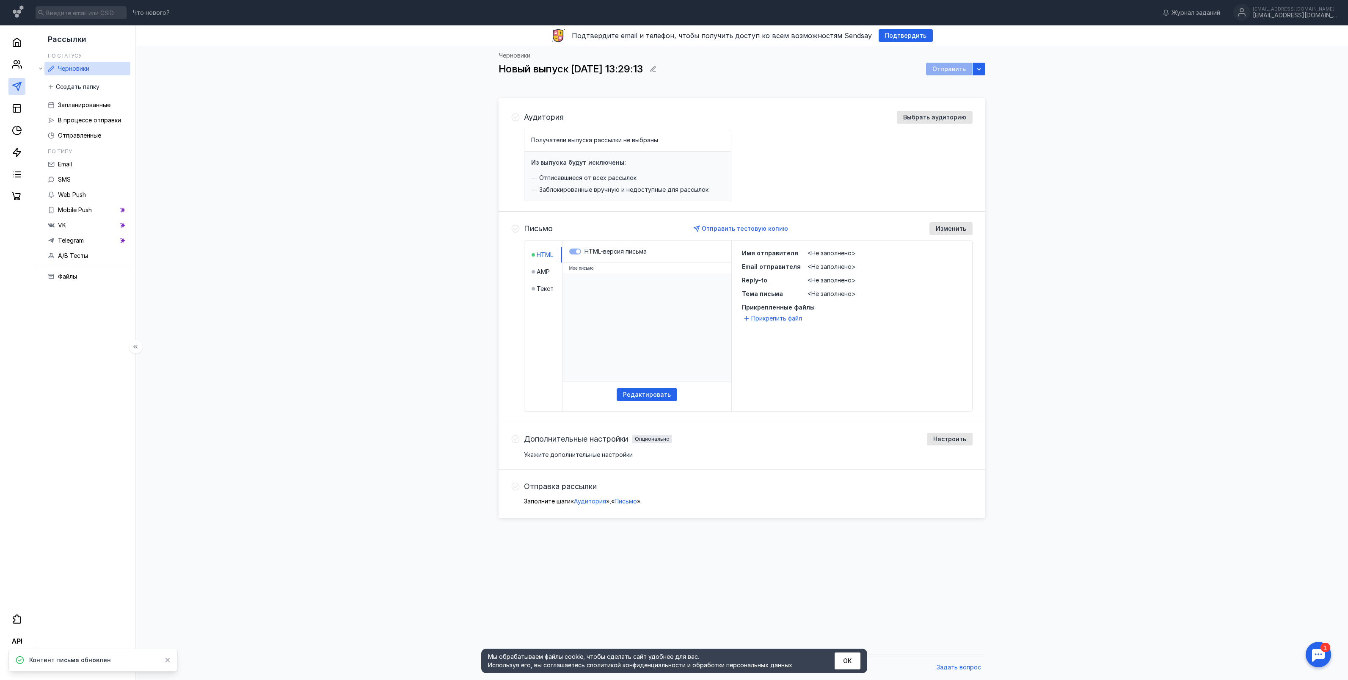
click at [82, 70] on span "Черновики" at bounding box center [73, 68] width 31 height 7
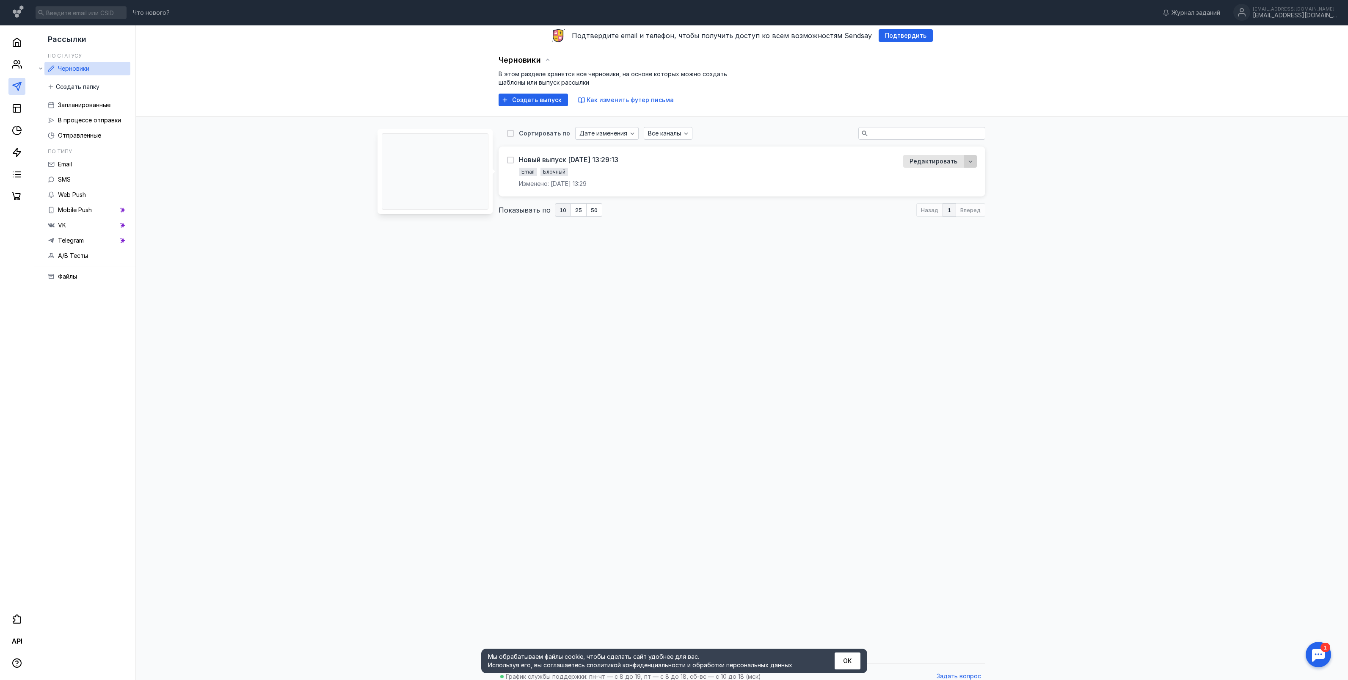
click at [975, 163] on div "button" at bounding box center [970, 161] width 13 height 13
click at [12, 83] on icon at bounding box center [17, 86] width 10 height 10
